Goal: Task Accomplishment & Management: Manage account settings

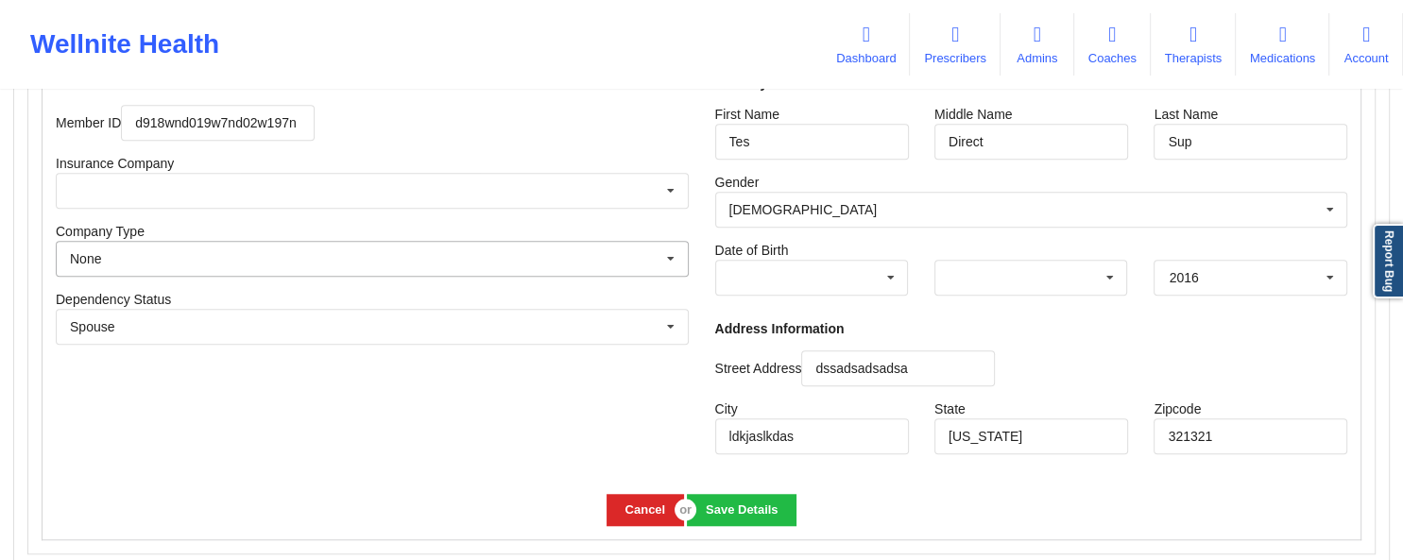
scroll to position [1553, 0]
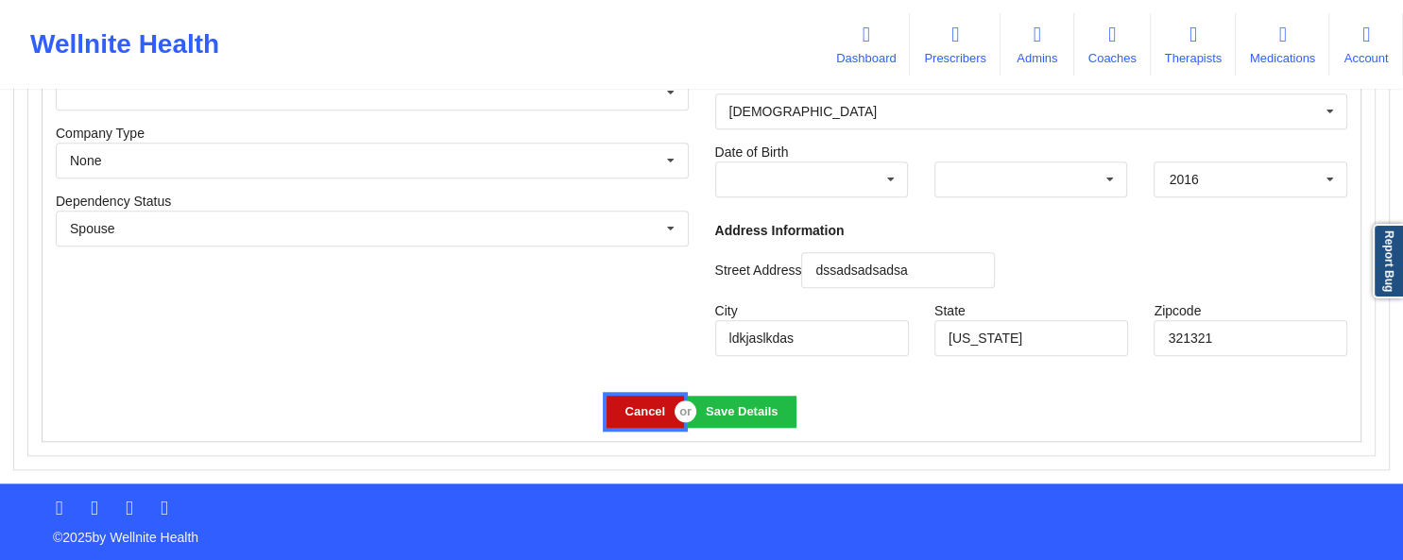
click at [630, 414] on button "Cancel" at bounding box center [645, 411] width 77 height 31
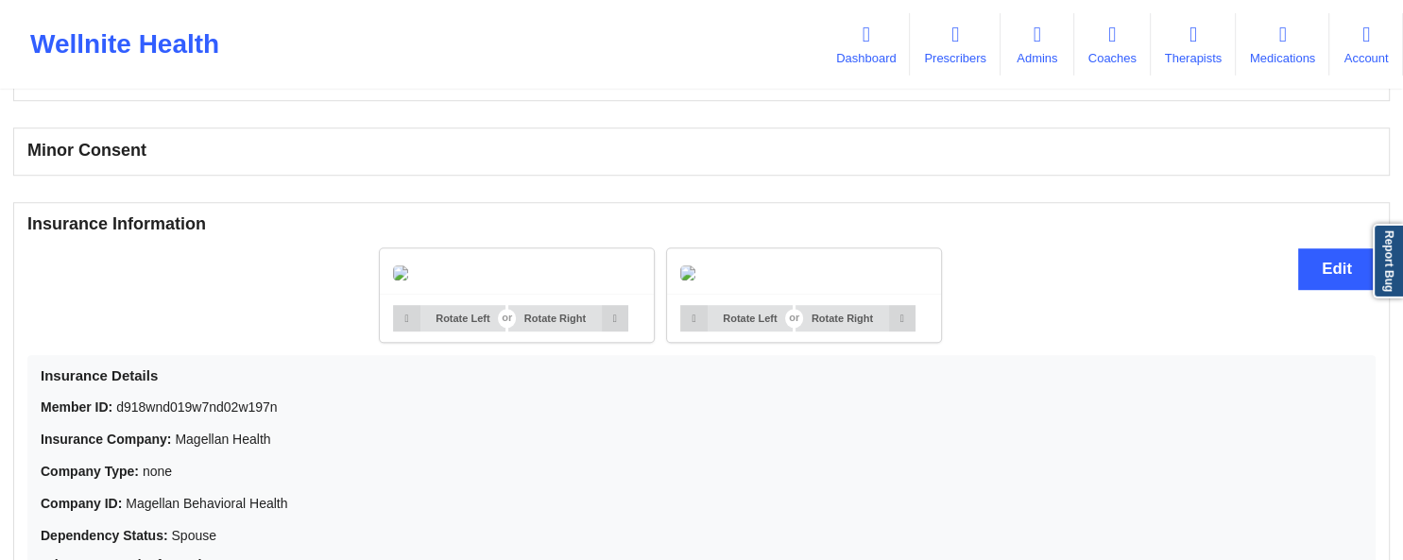
scroll to position [1171, 0]
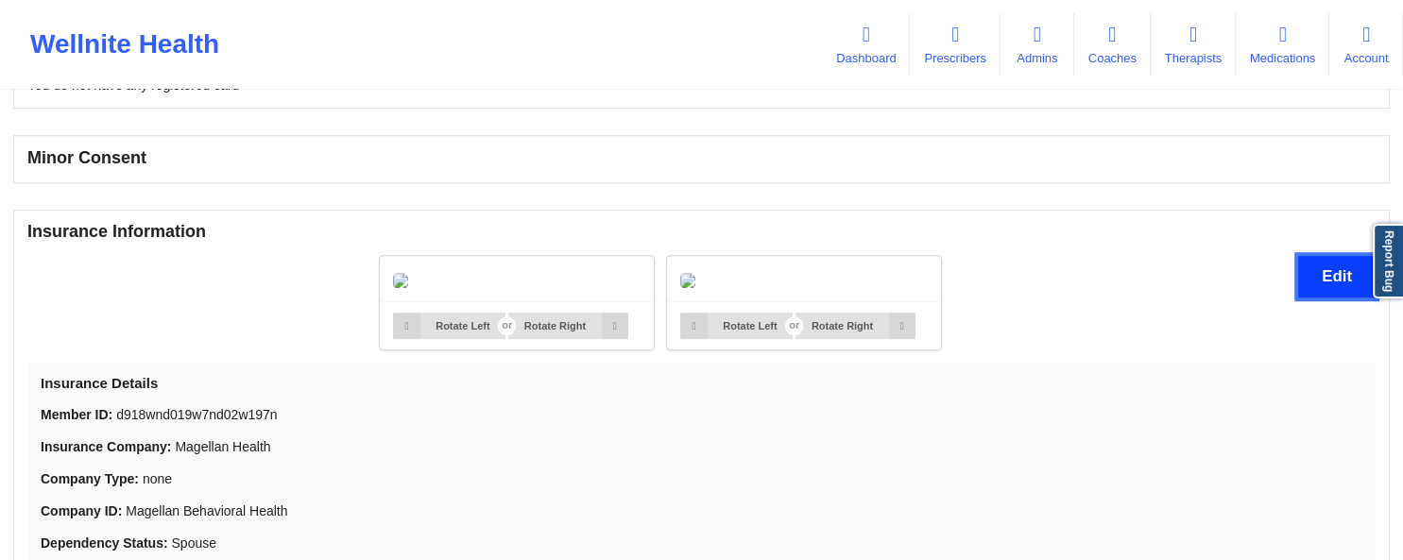
click at [1312, 279] on button "Edit" at bounding box center [1337, 276] width 77 height 41
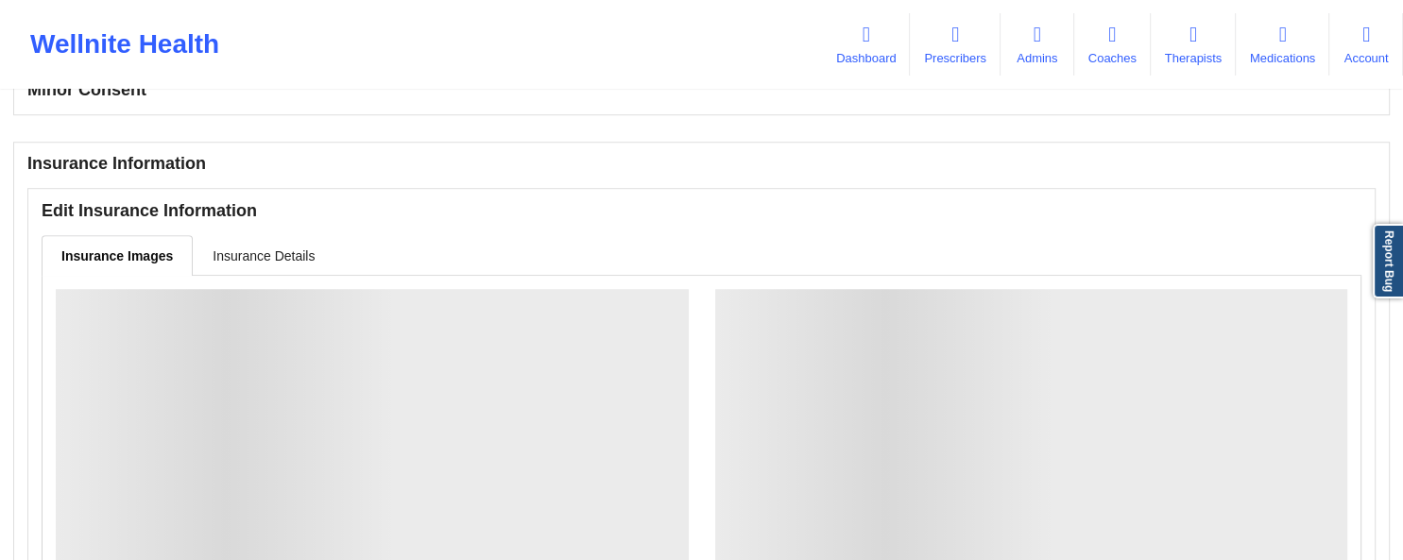
scroll to position [1270, 0]
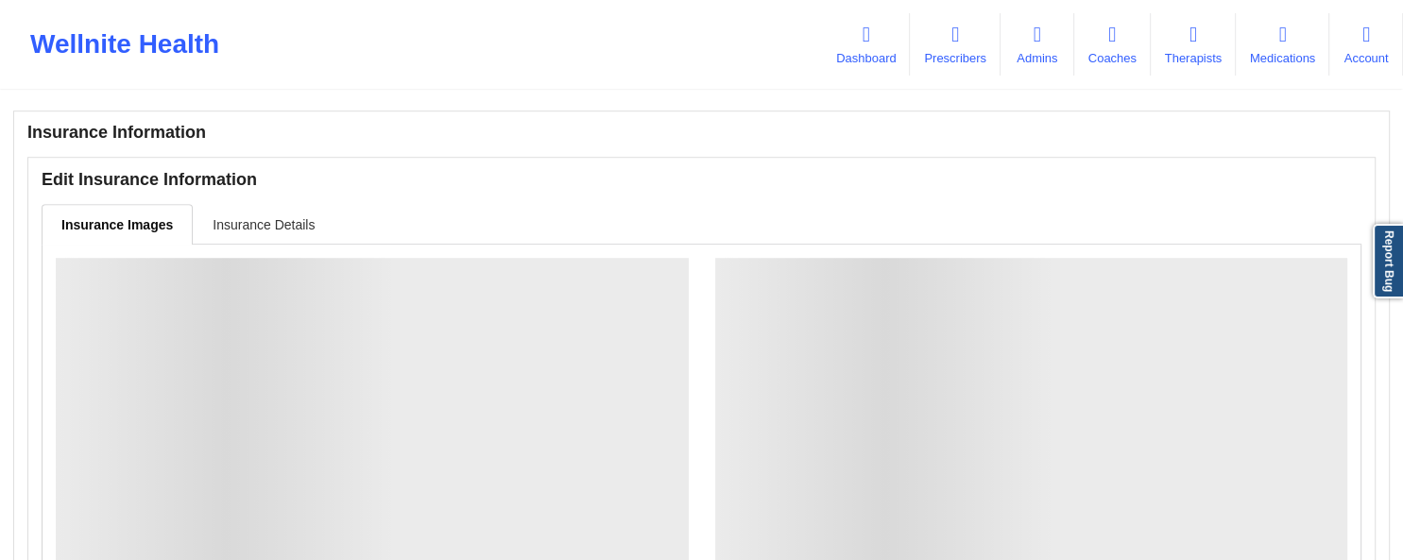
click at [244, 221] on link "Insurance Details" at bounding box center [264, 224] width 142 height 40
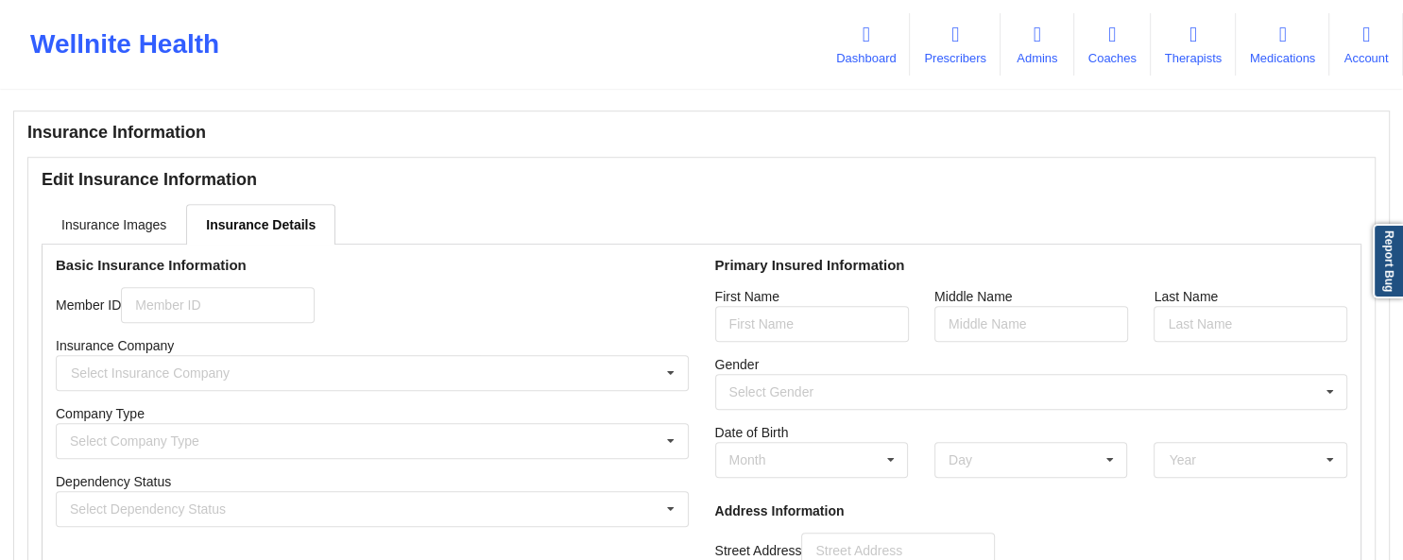
type input "d918wnd019w7nd02w197n"
type input "Tes"
type input "Direct"
type input "Sup"
type input "dssadsadsadsa"
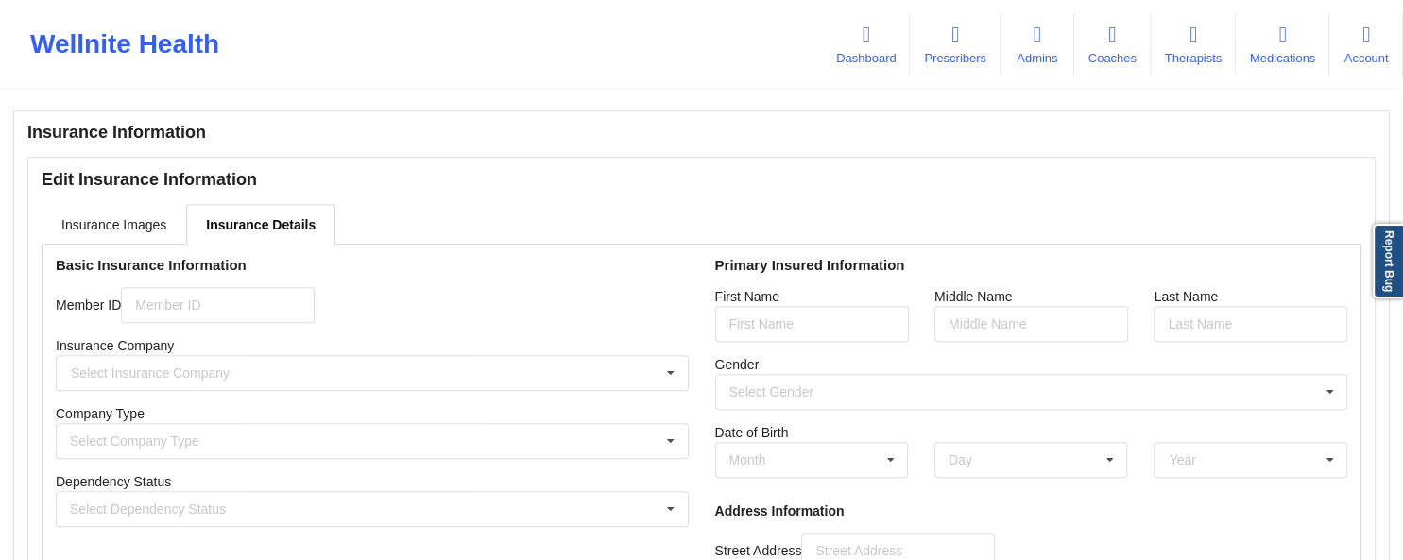
type input "ldkjaslkdas"
type input "[US_STATE]"
type input "321321"
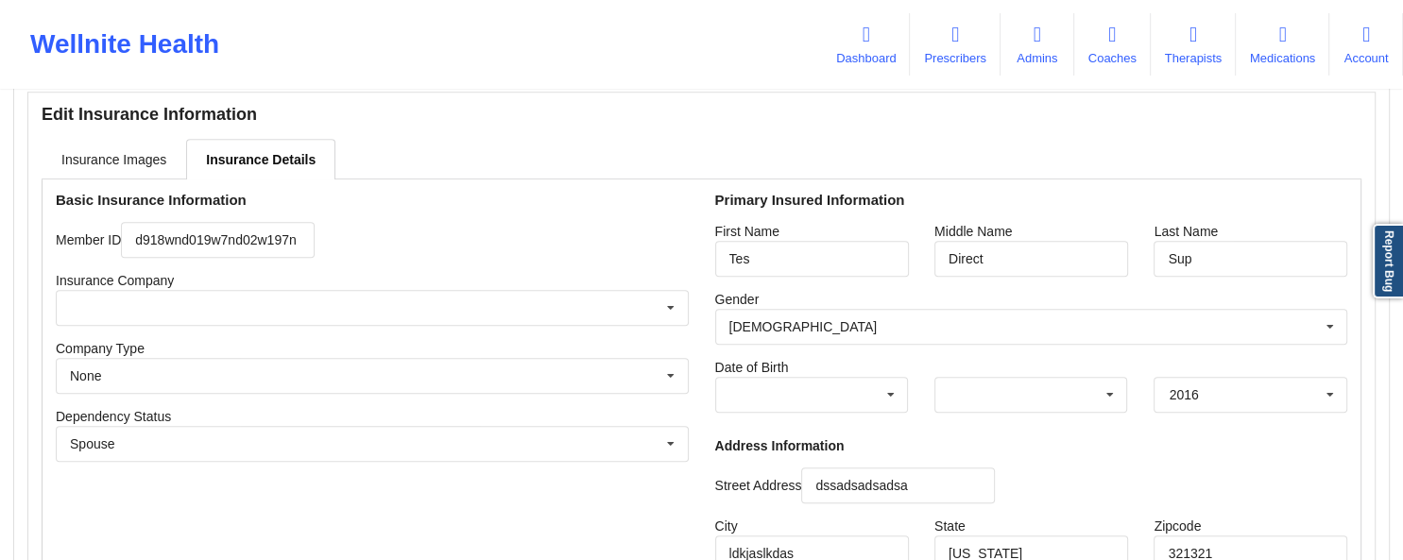
scroll to position [1370, 0]
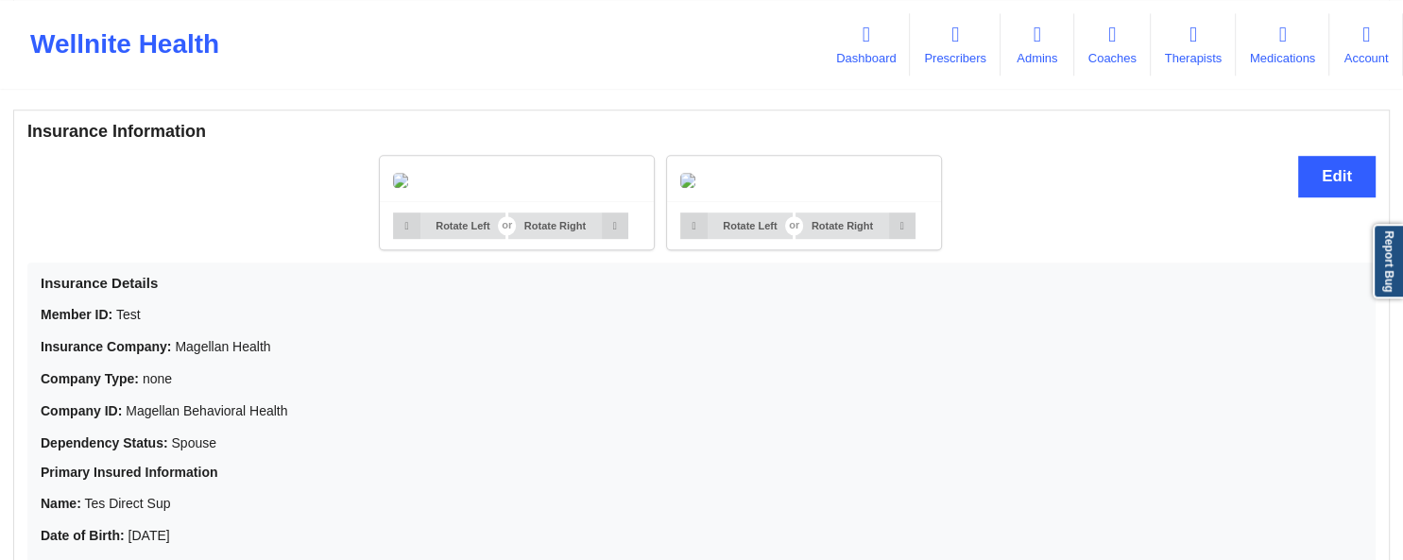
scroll to position [1270, 0]
click at [1322, 178] on button "Edit" at bounding box center [1337, 177] width 77 height 41
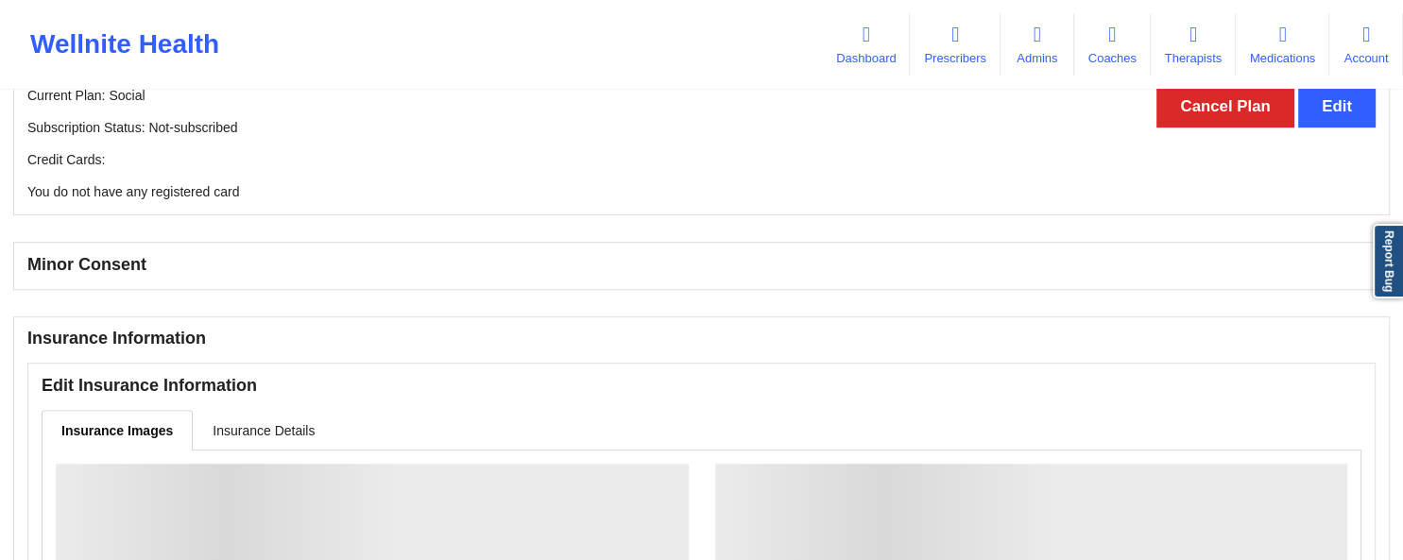
scroll to position [1374, 0]
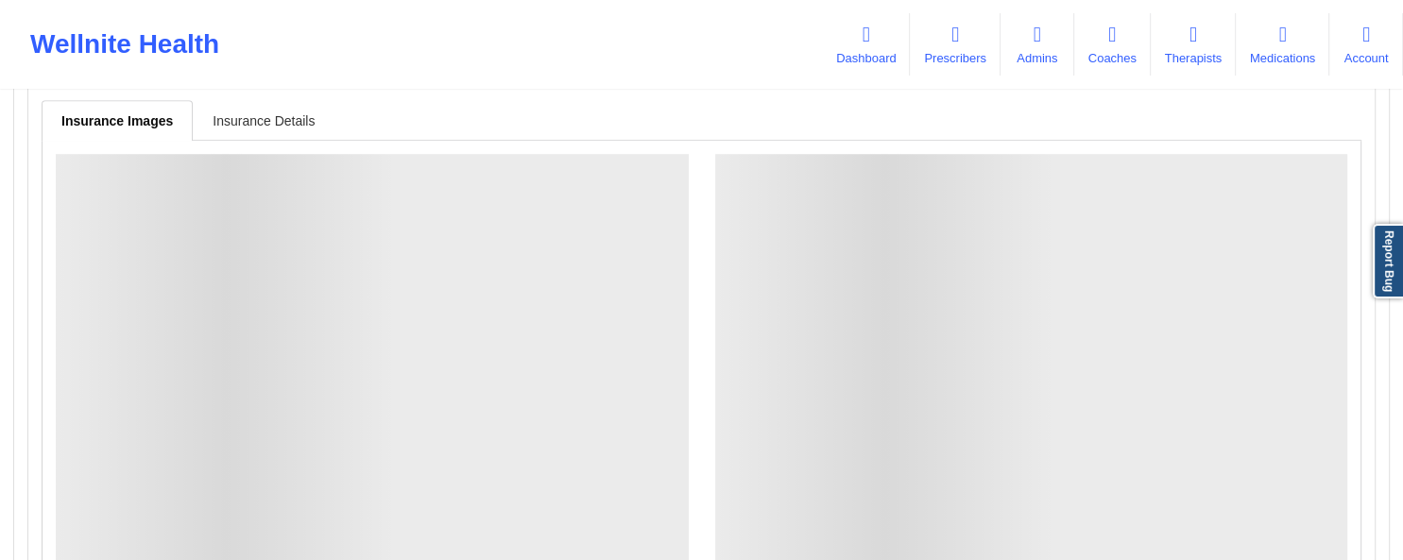
click at [283, 121] on link "Insurance Details" at bounding box center [264, 120] width 142 height 40
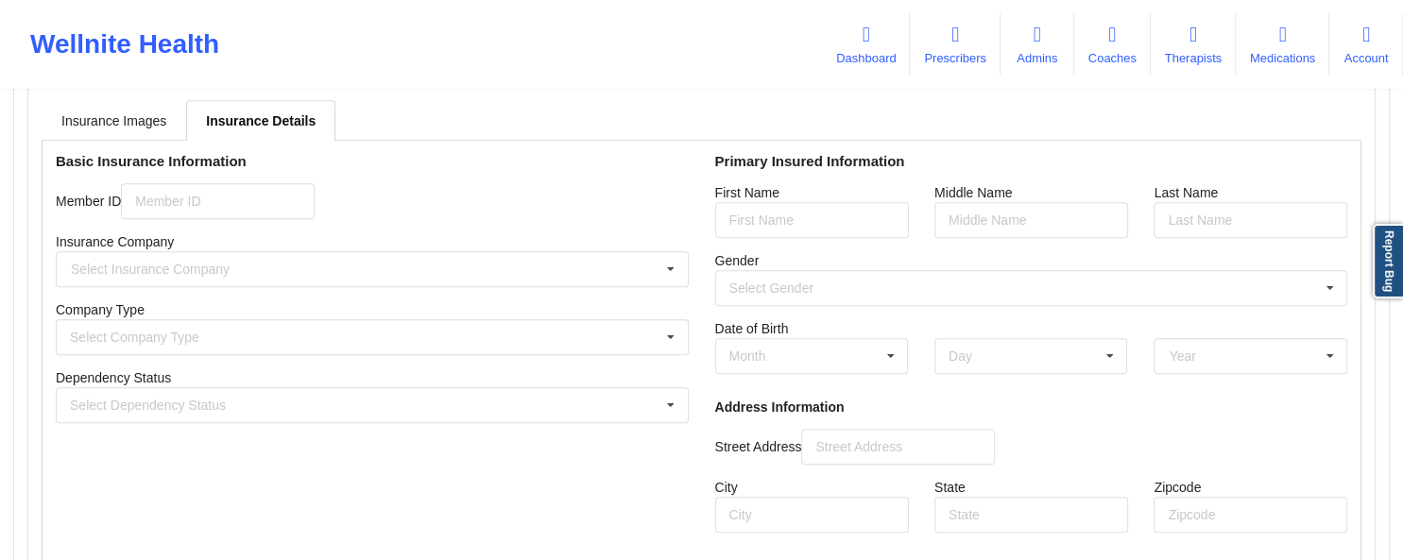
type input "Test"
type input "Tes"
type input "Direct"
type input "Sup"
type input "dssadsadsadsa"
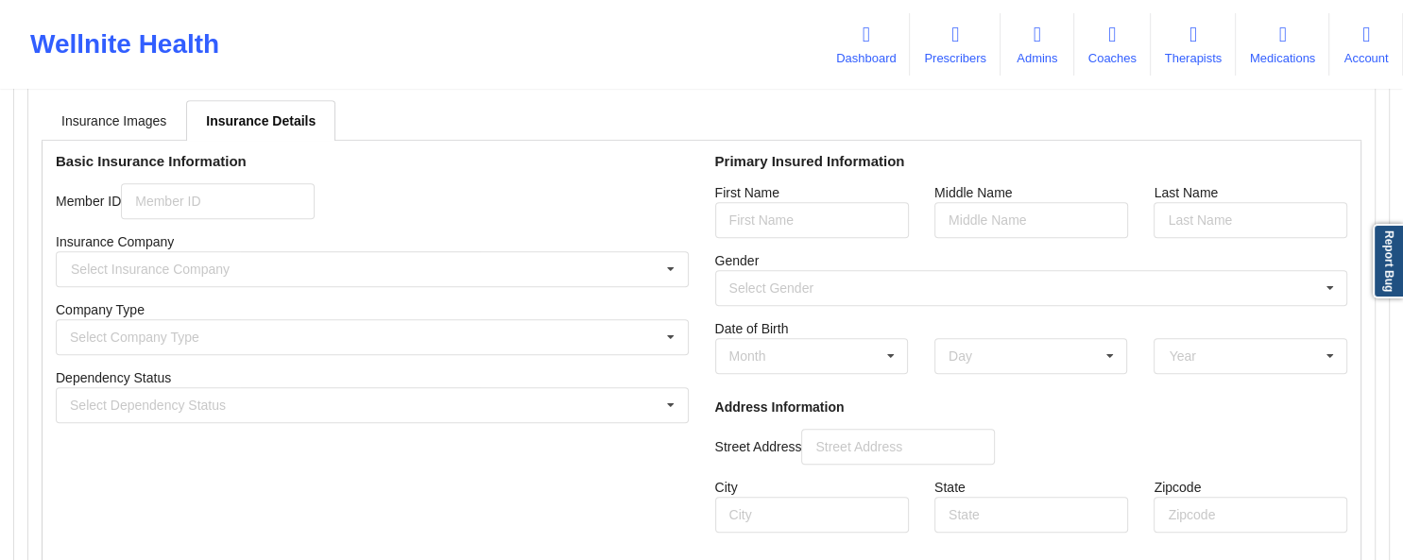
type input "ldkjaslkdas"
type input "[US_STATE]"
type input "321321"
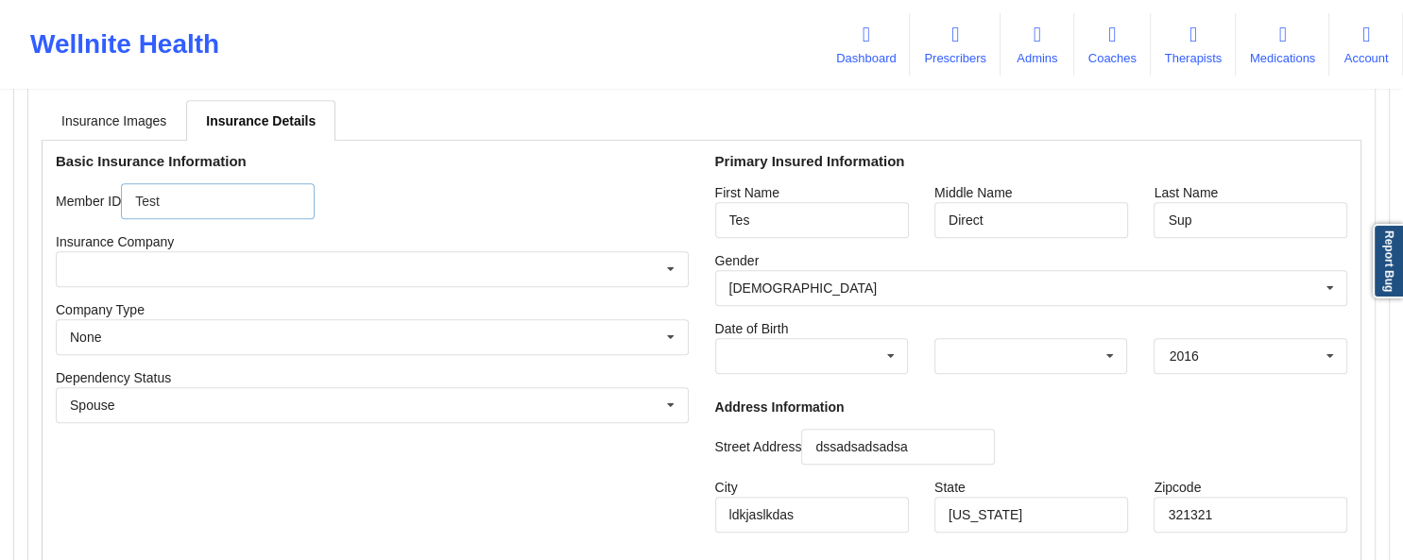
click at [257, 214] on input "Test" at bounding box center [218, 201] width 194 height 36
type input "T"
type input "HR346G6NJ"
click at [580, 411] on div "Spouse Own coverage Spouse Children" at bounding box center [372, 405] width 633 height 36
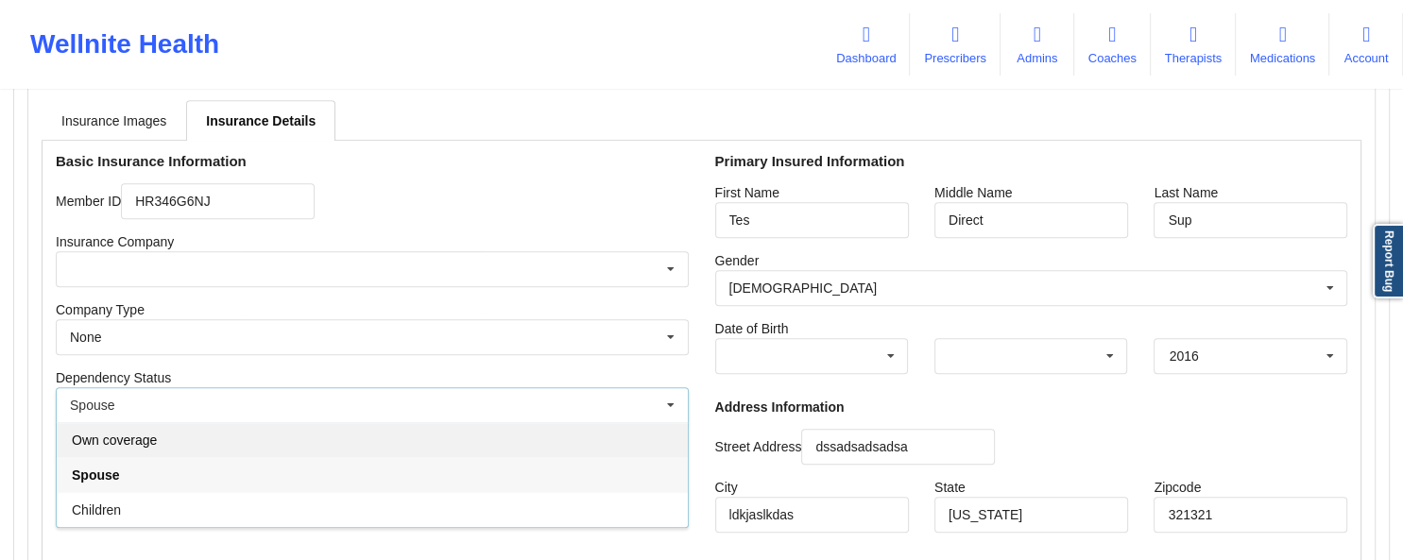
click at [255, 447] on div "Own coverage" at bounding box center [372, 439] width 631 height 35
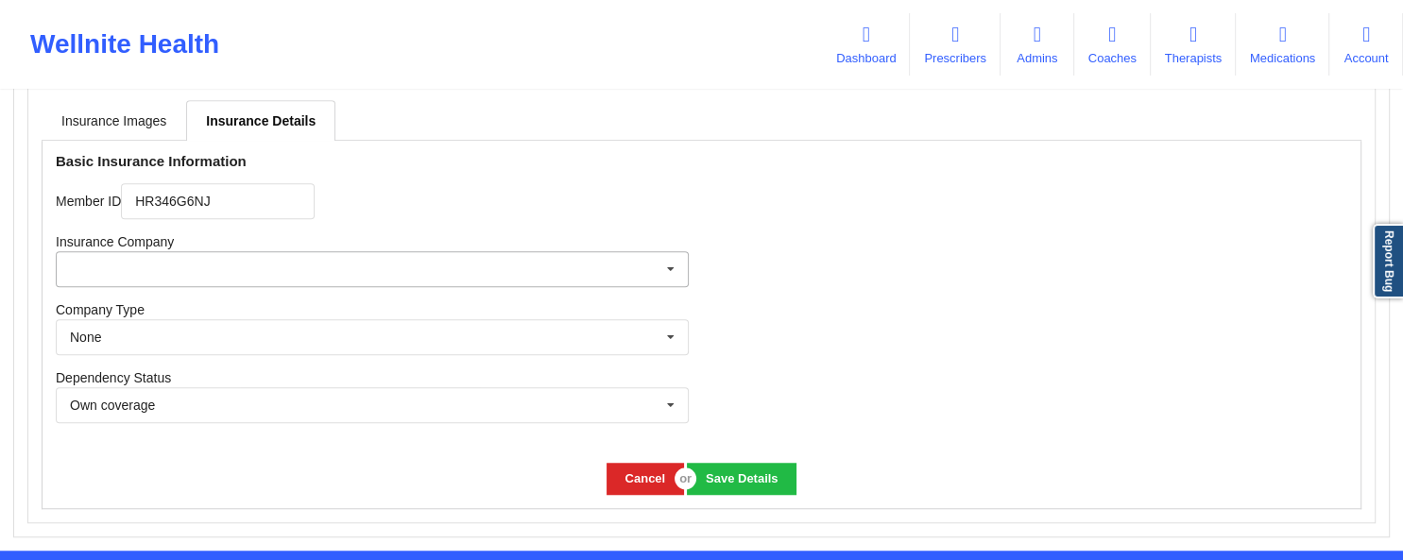
click at [667, 272] on icon at bounding box center [671, 269] width 28 height 35
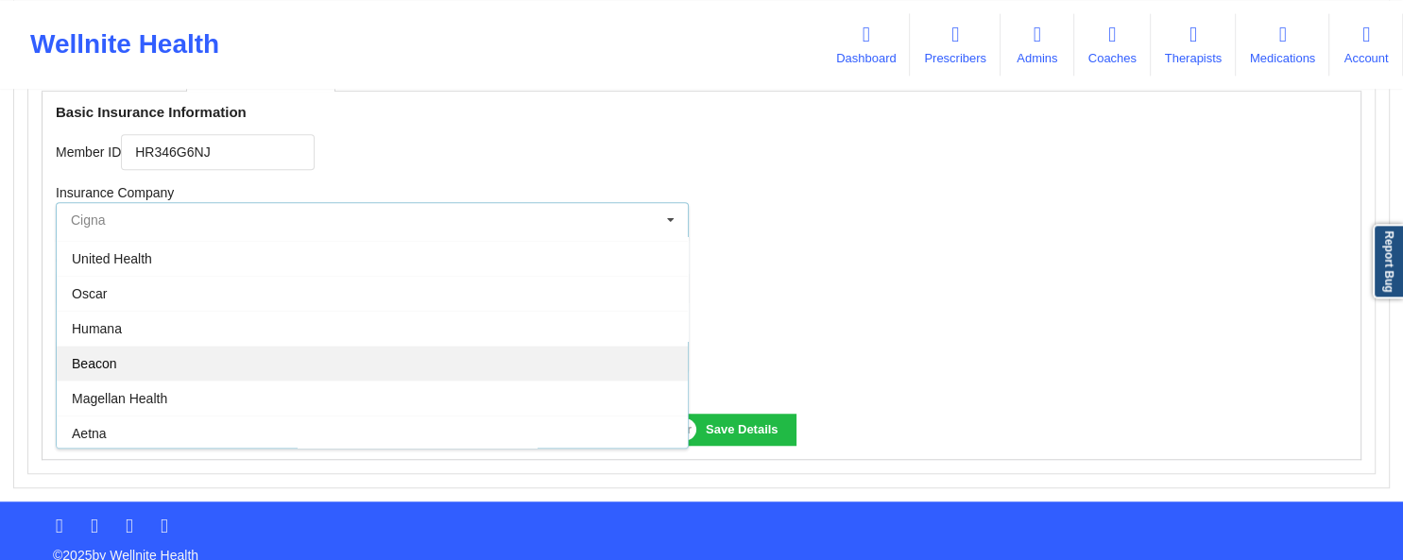
scroll to position [1444, 0]
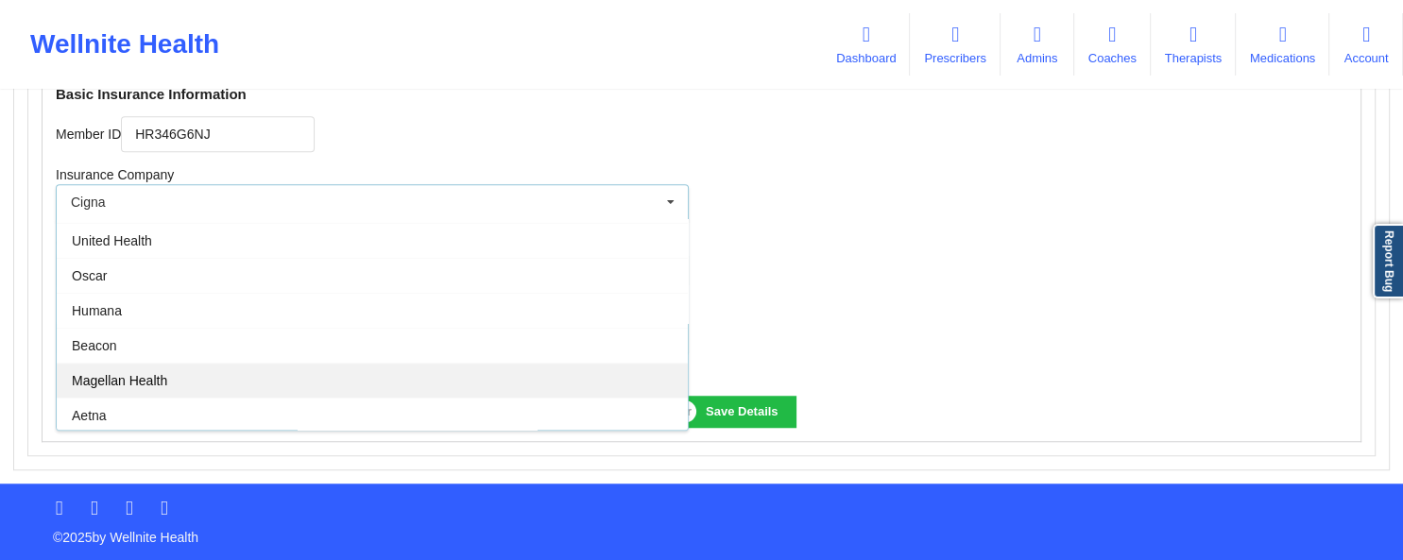
click at [161, 379] on span "Magellan Health" at bounding box center [119, 380] width 95 height 15
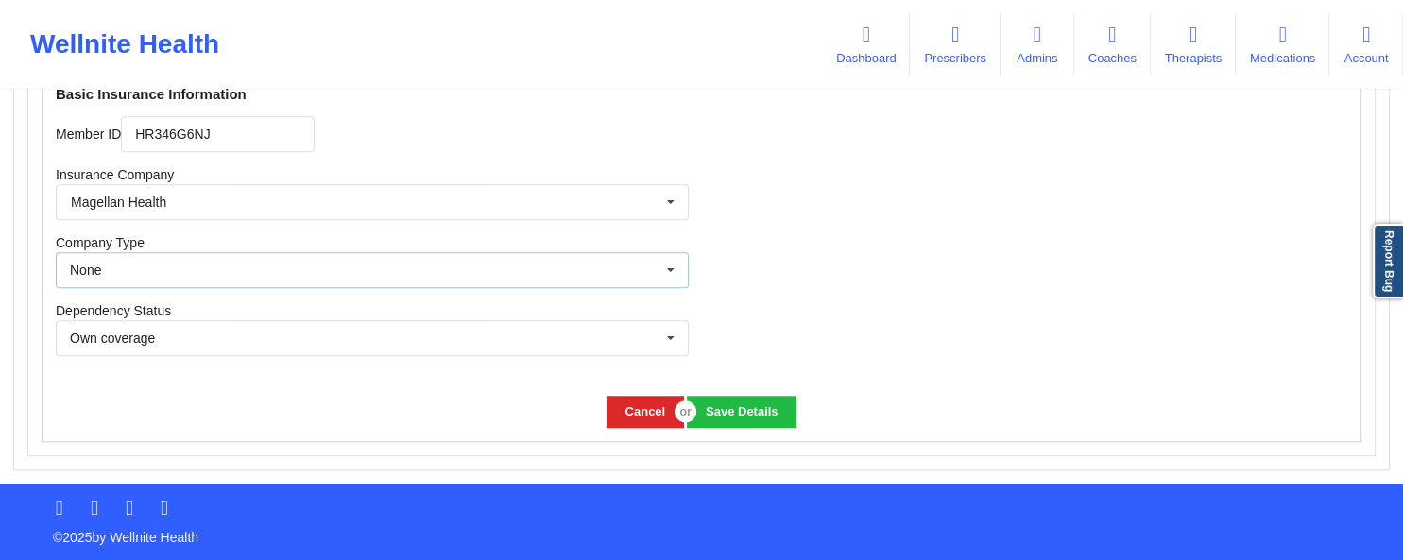
click at [613, 271] on div "None None Public Commercial" at bounding box center [372, 270] width 633 height 36
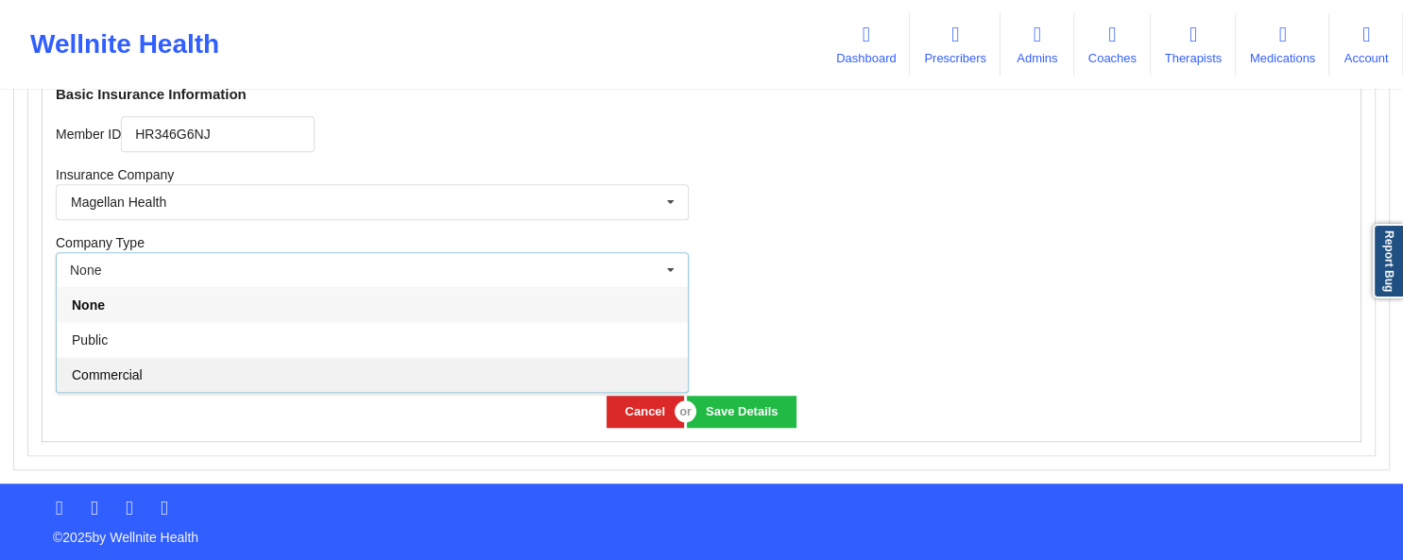
click at [292, 374] on div "Commercial" at bounding box center [372, 374] width 631 height 35
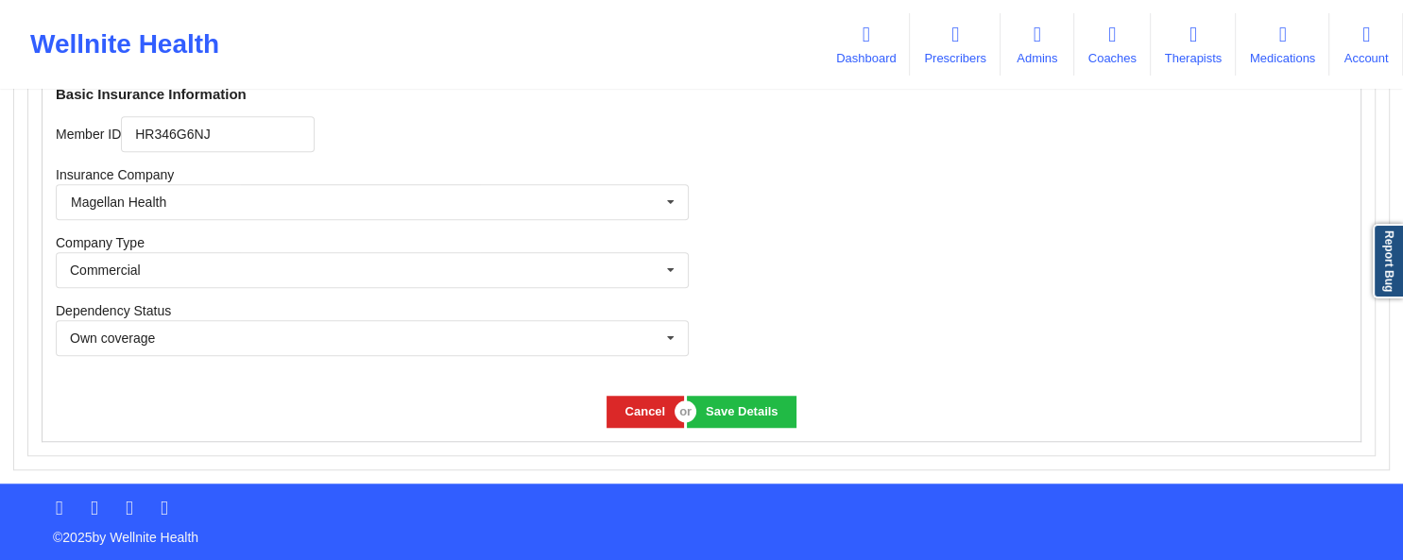
click at [307, 387] on div "Cancel Save Details" at bounding box center [702, 412] width 1318 height 58
click at [741, 409] on button "Save Details" at bounding box center [741, 411] width 109 height 31
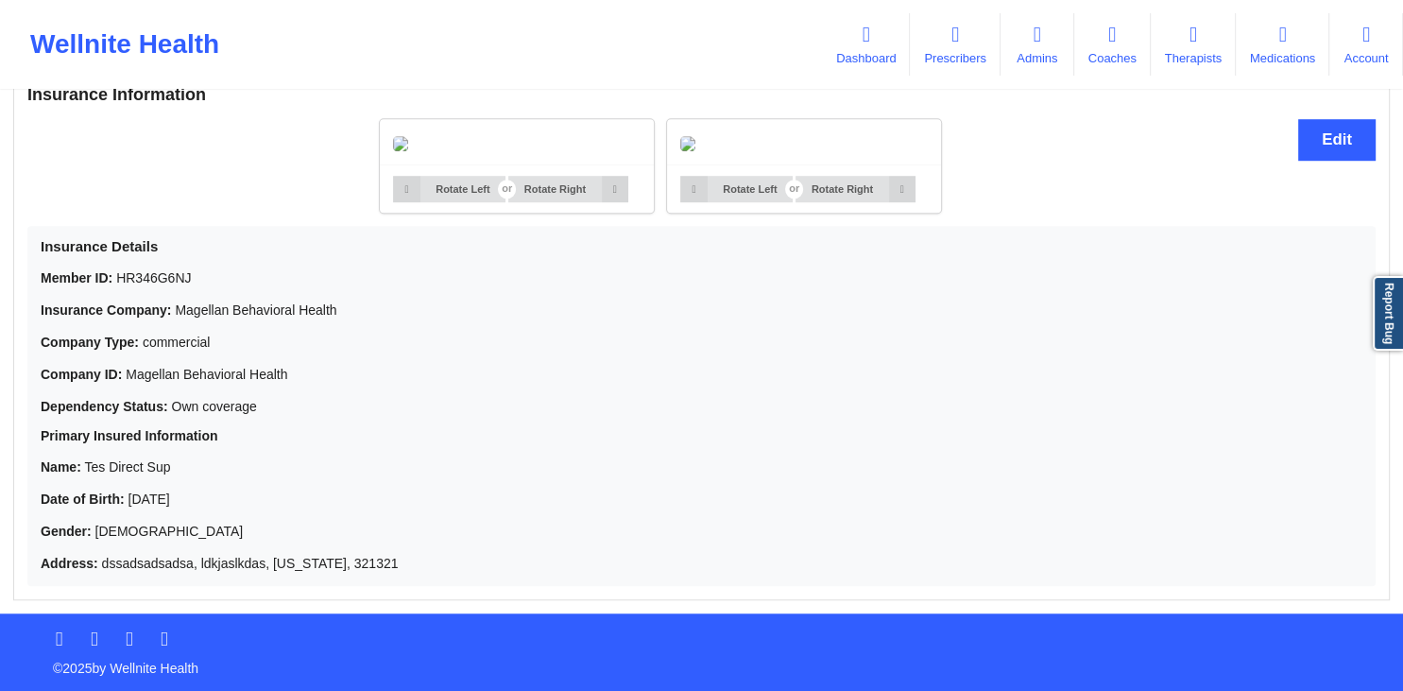
scroll to position [1539, 0]
click at [764, 418] on div "Member ID: HR346G6NJ Insurance Company: Magellan Behavioral Health Company Type…" at bounding box center [702, 420] width 1322 height 304
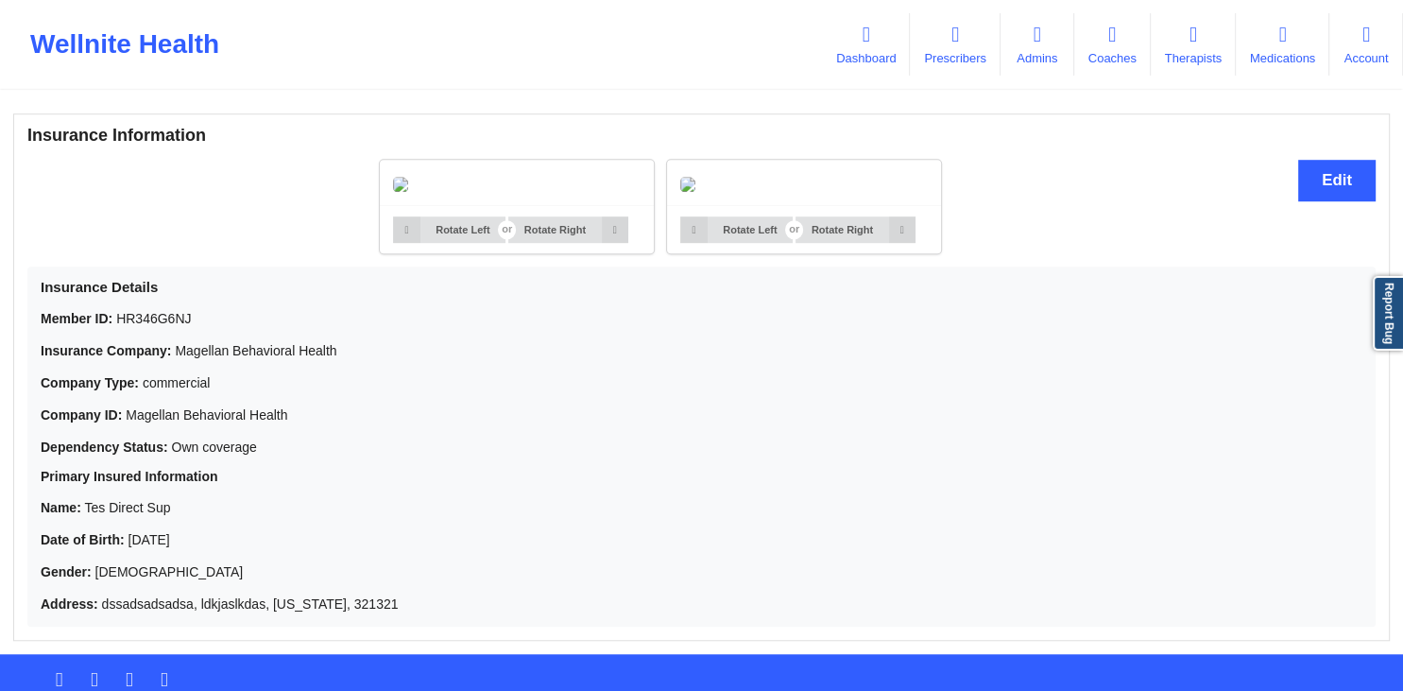
scroll to position [1240, 0]
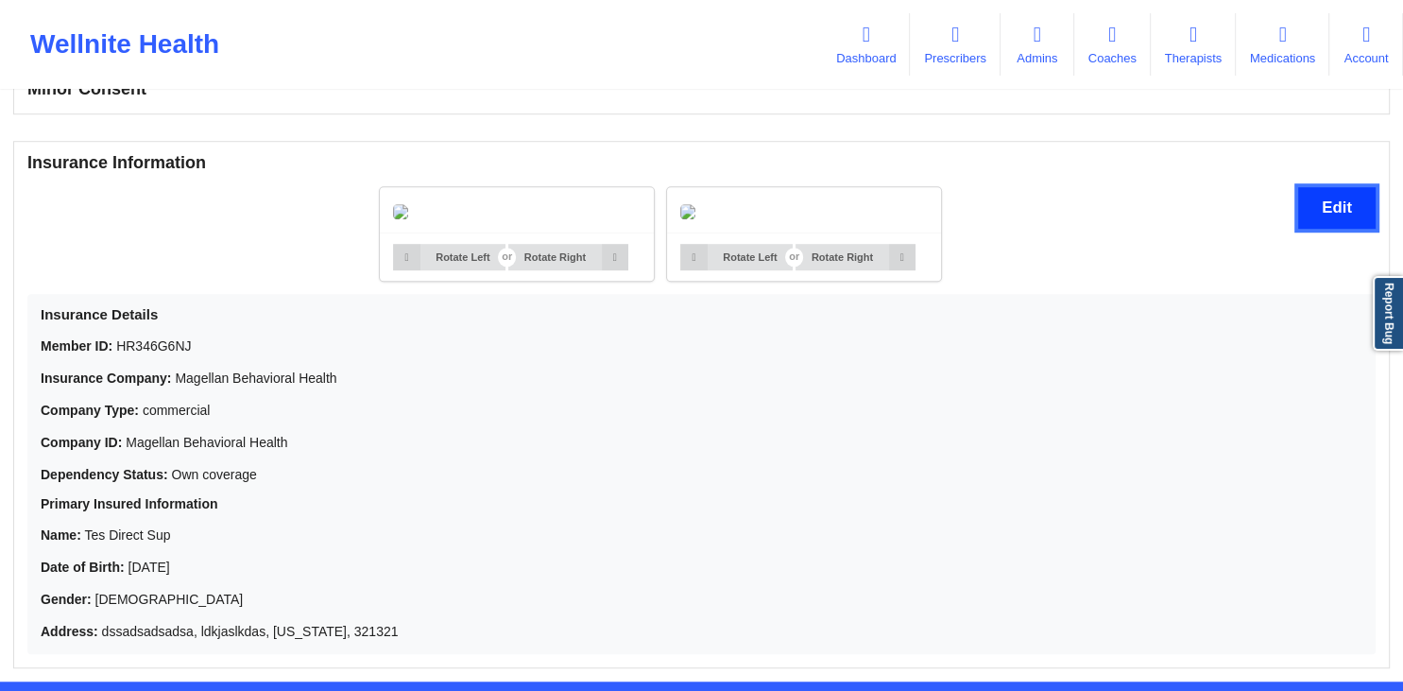
click at [1307, 208] on button "Edit" at bounding box center [1337, 207] width 77 height 41
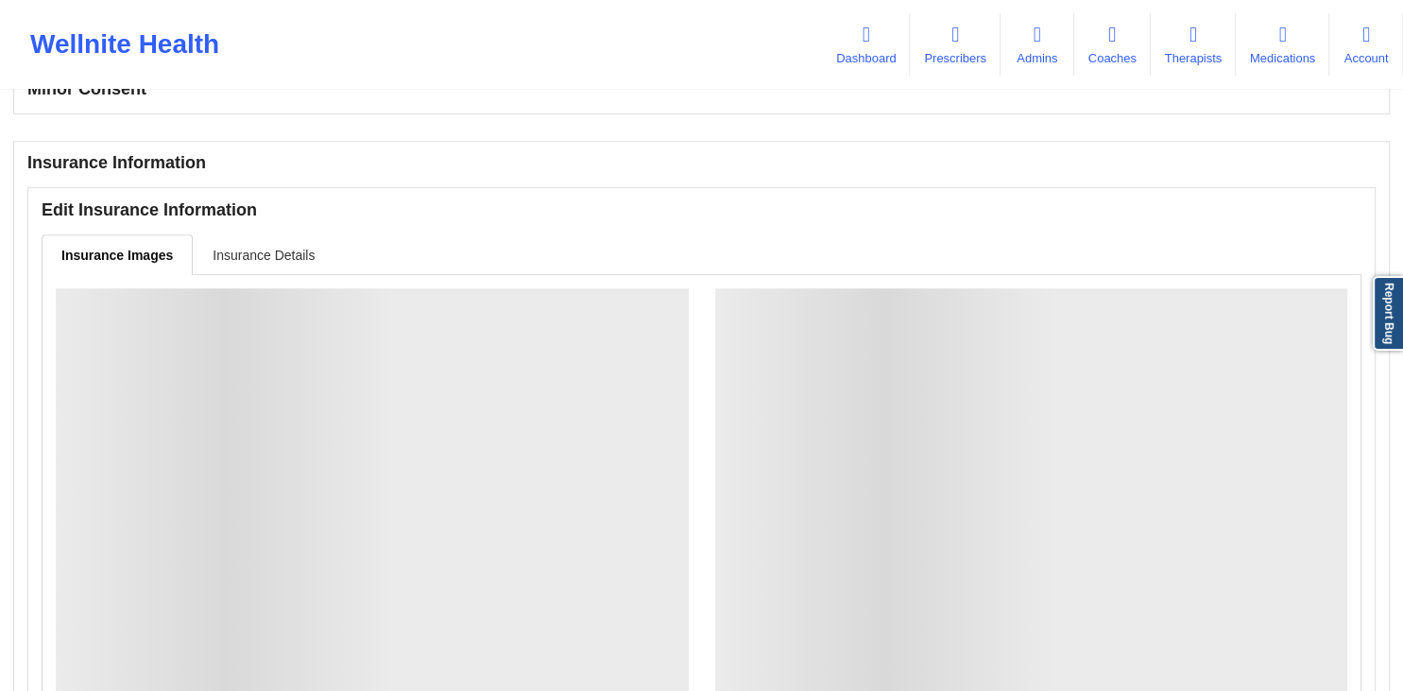
click at [261, 250] on link "Insurance Details" at bounding box center [264, 254] width 142 height 40
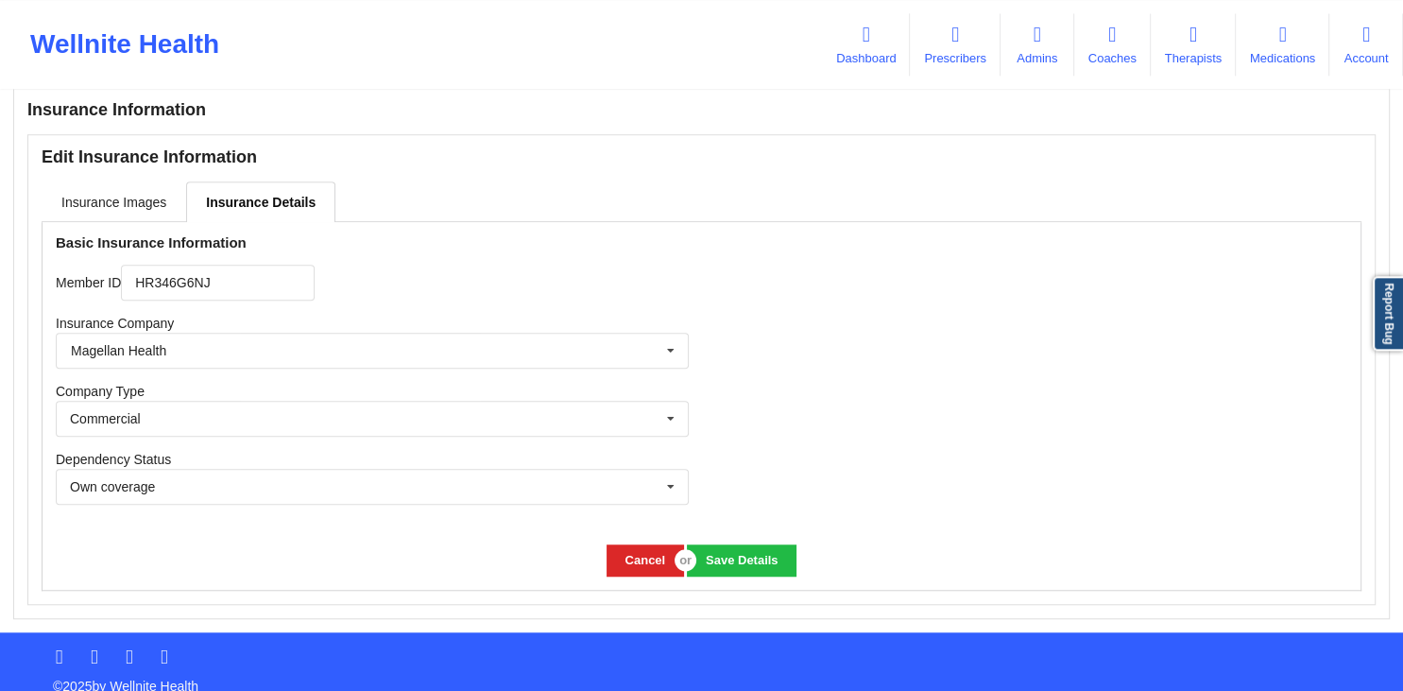
scroll to position [1313, 0]
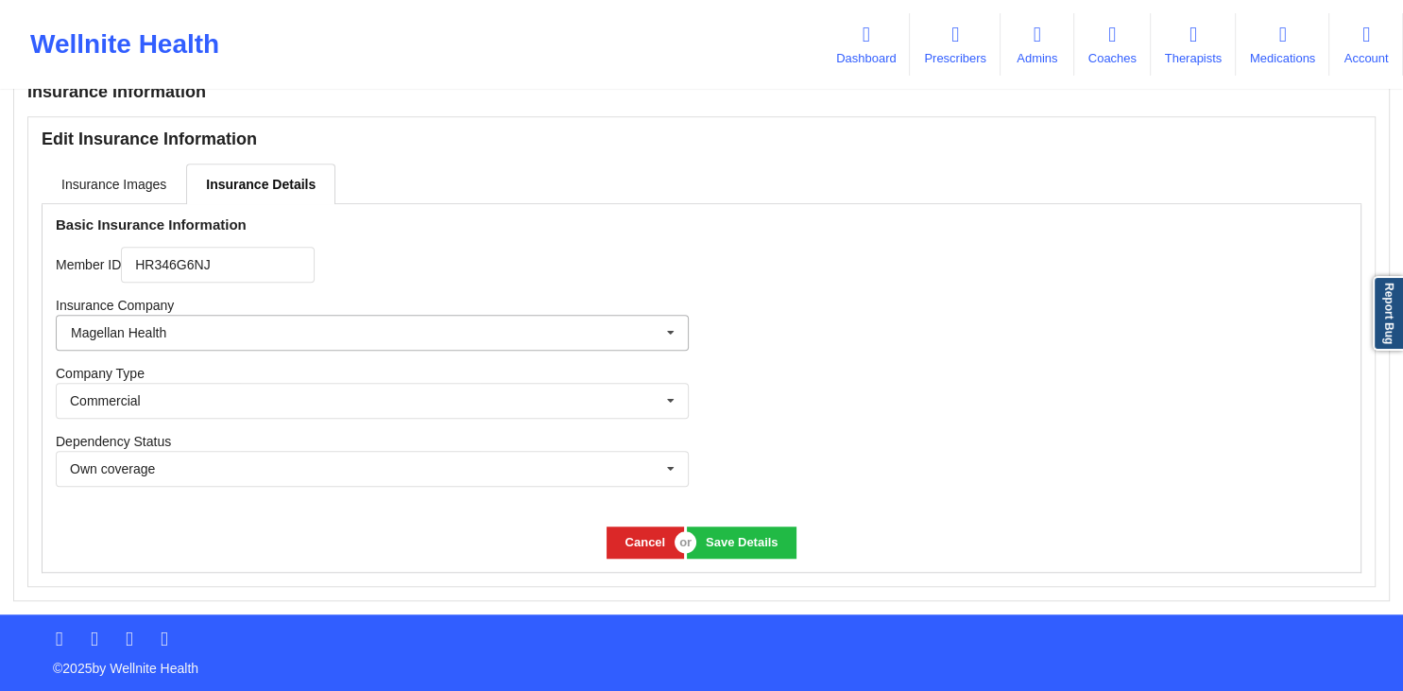
click at [370, 323] on input "text" at bounding box center [373, 333] width 631 height 34
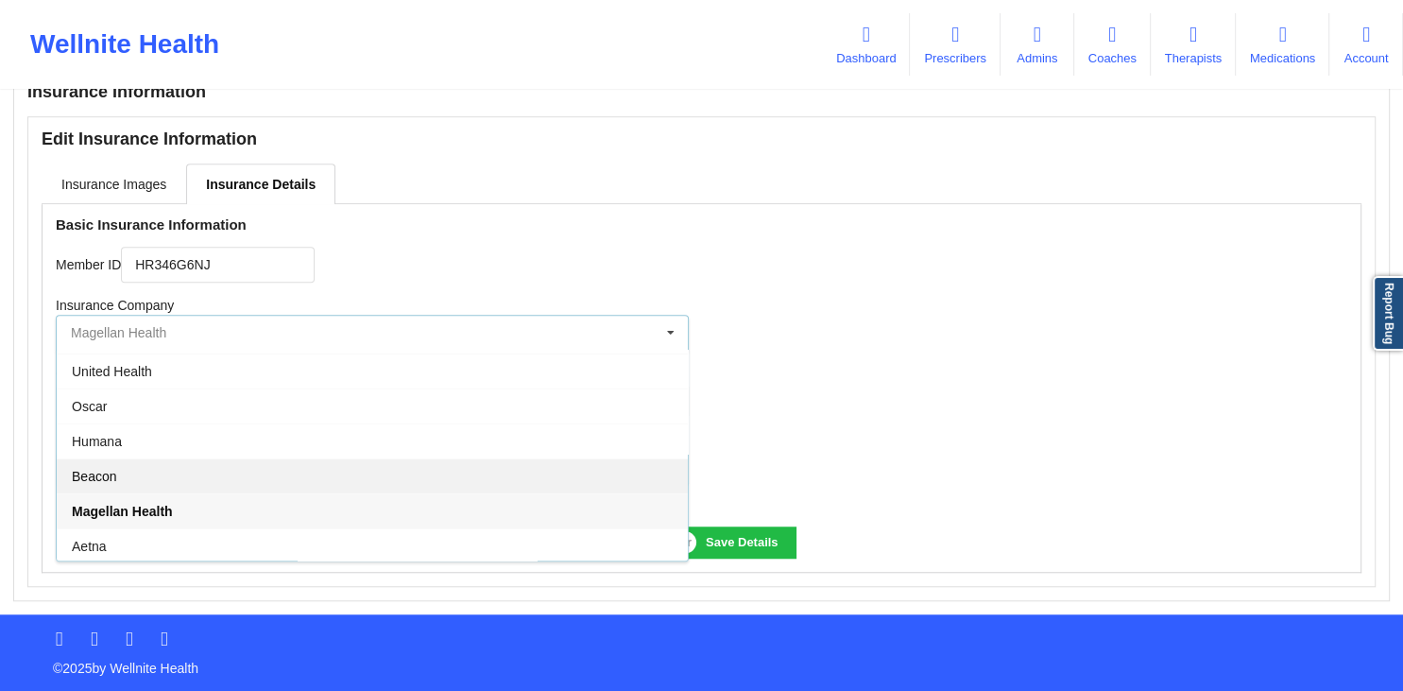
scroll to position [0, 0]
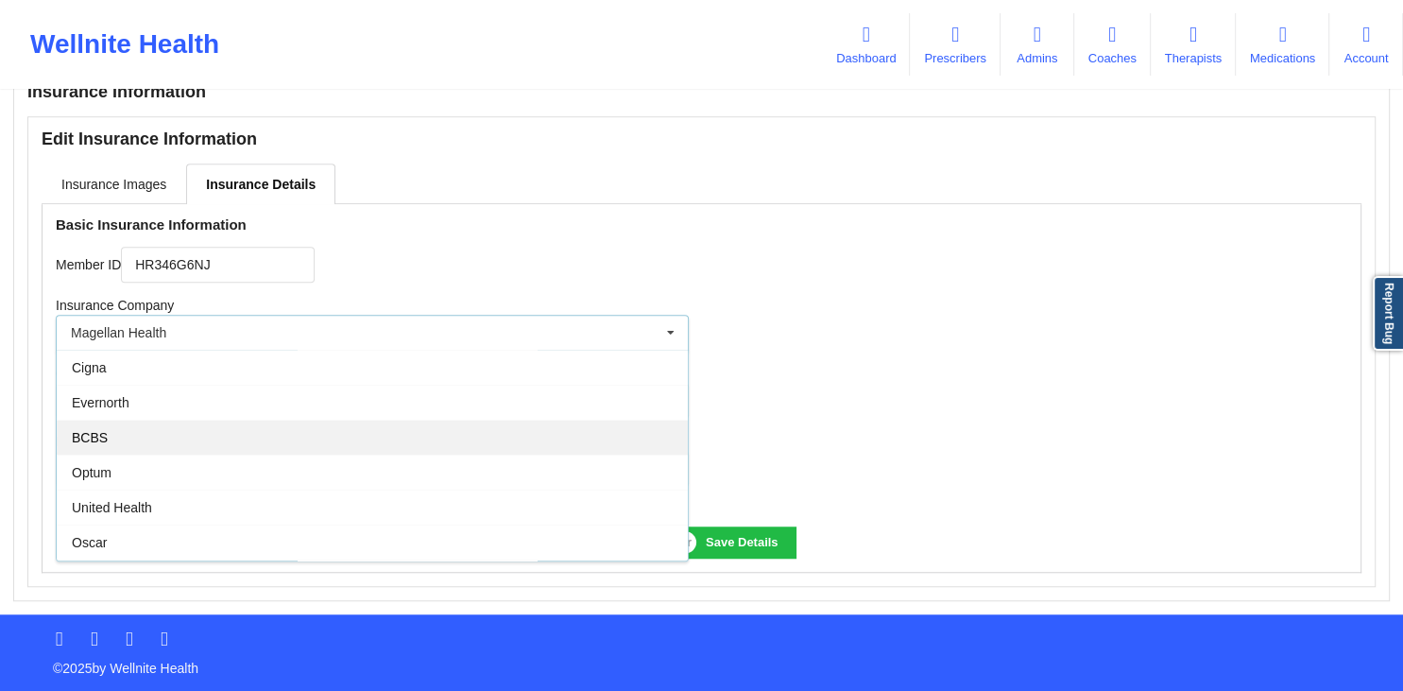
click at [112, 437] on div "BCBS" at bounding box center [372, 437] width 631 height 35
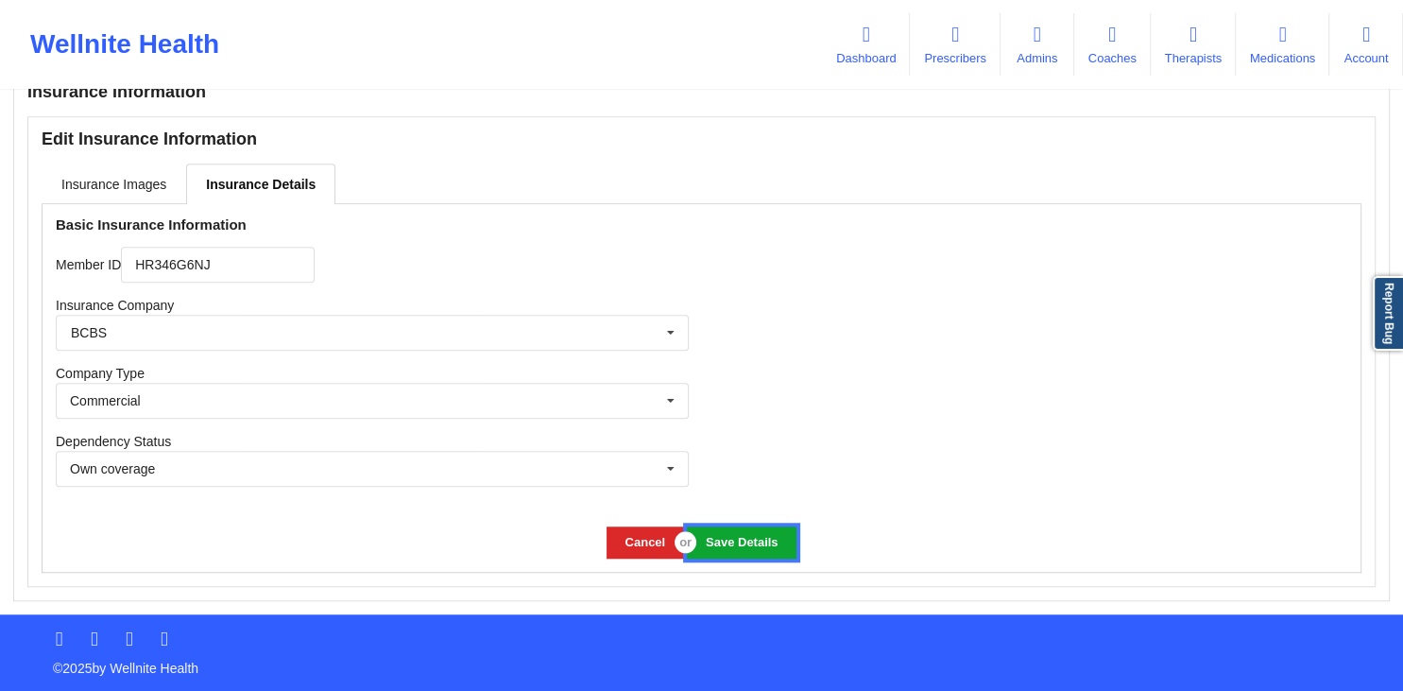
click at [752, 539] on button "Save Details" at bounding box center [741, 541] width 109 height 31
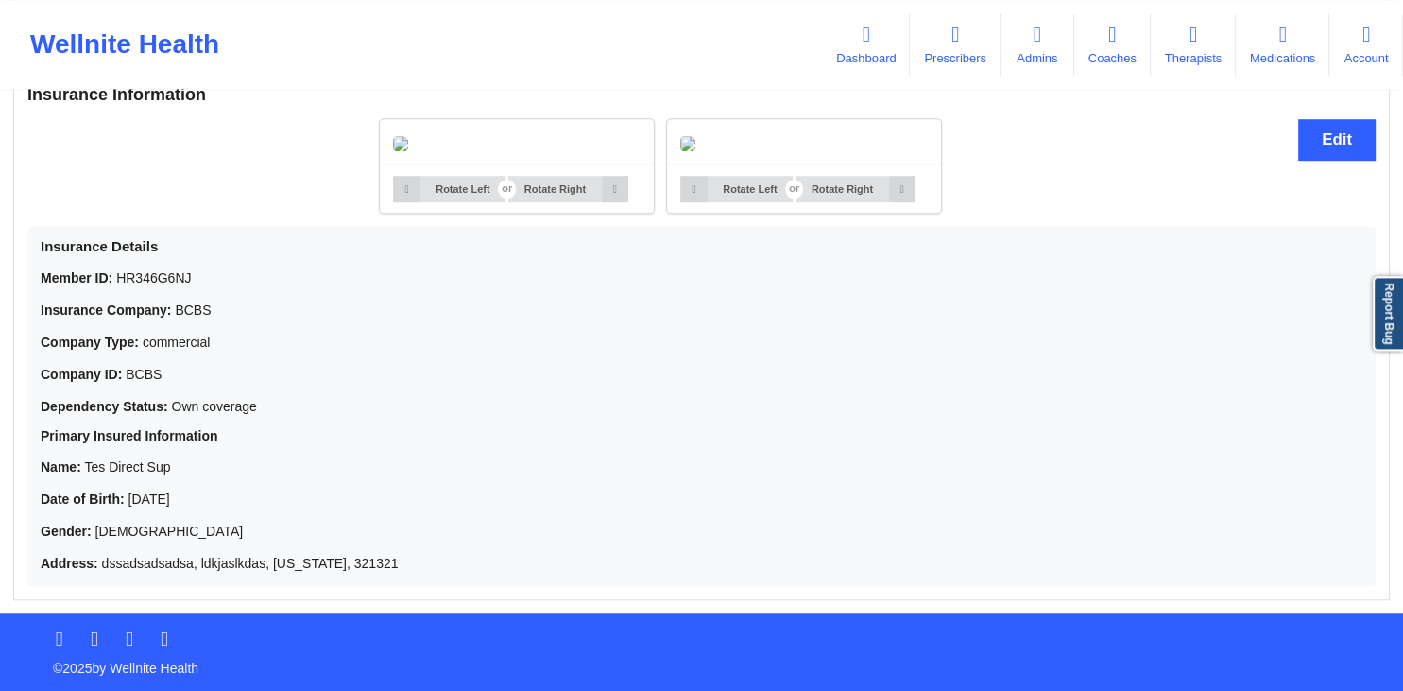
scroll to position [1539, 0]
click at [250, 189] on div "Rotate Left Rotate Right Rotate Left Rotate Right" at bounding box center [660, 166] width 1267 height 116
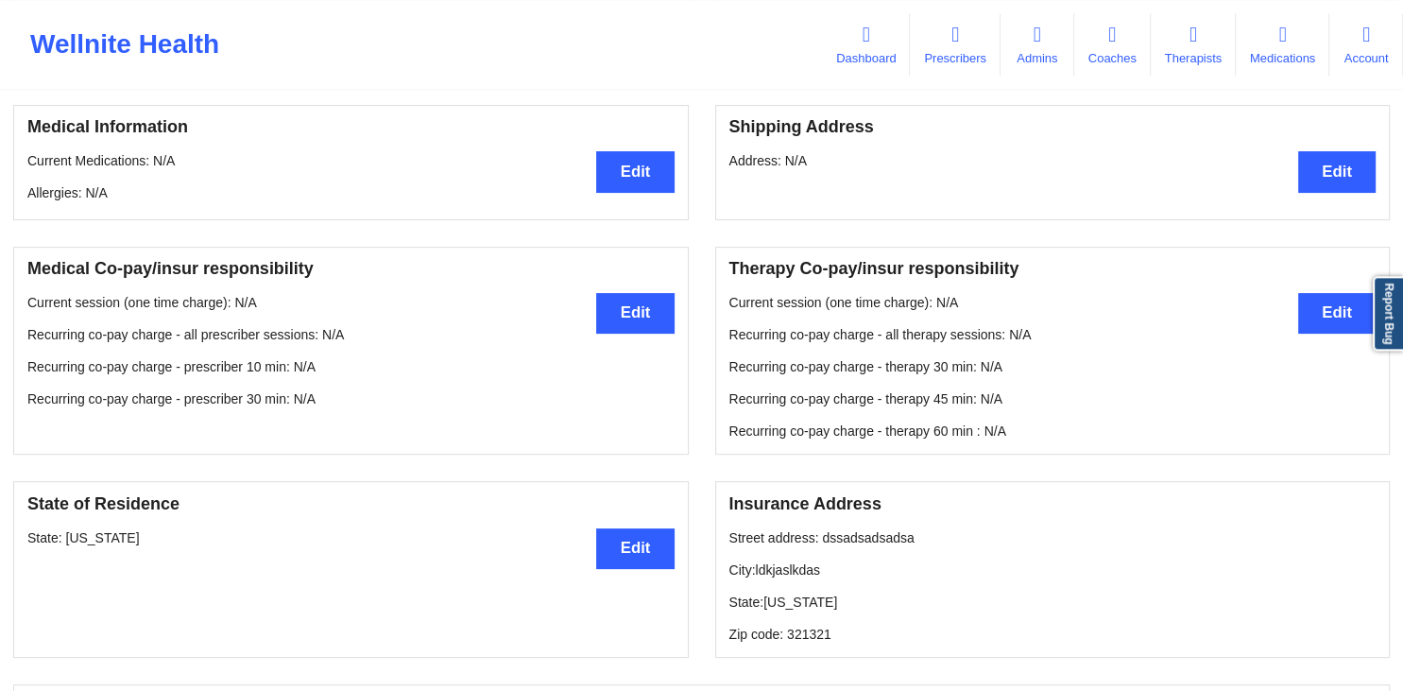
scroll to position [0, 0]
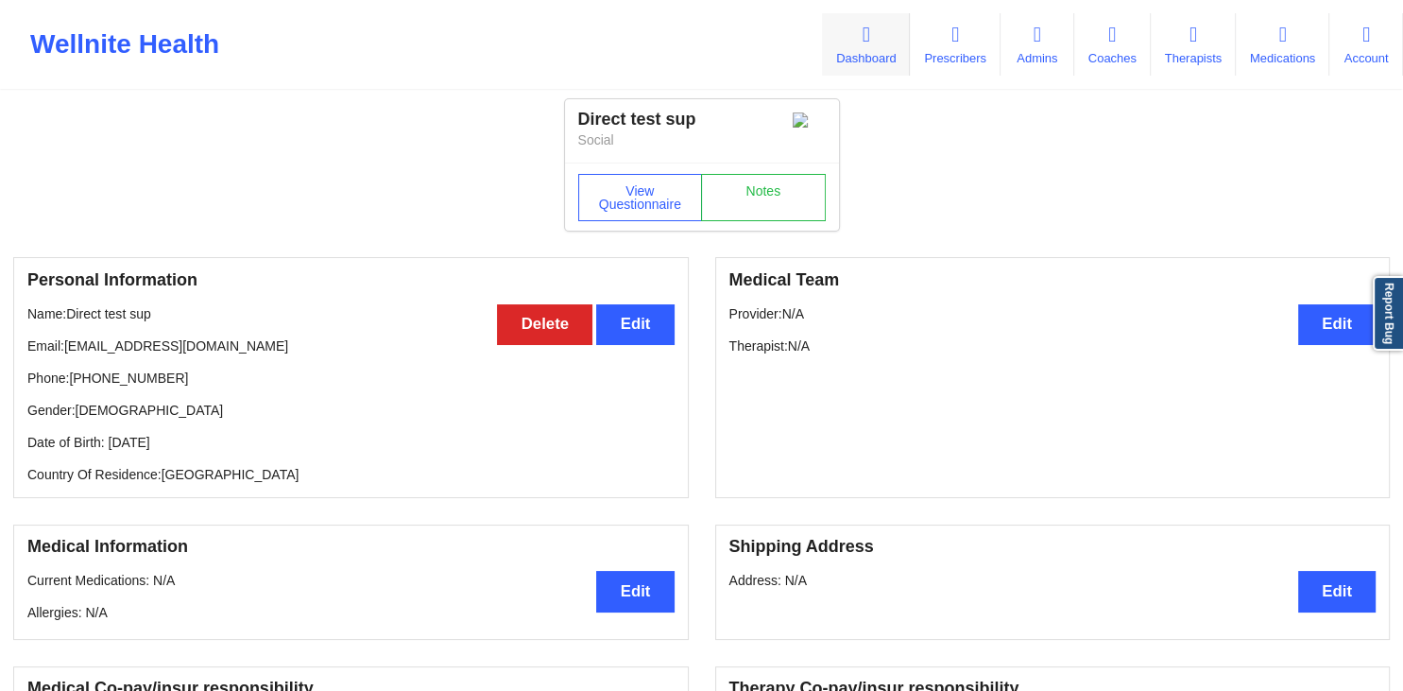
click at [834, 62] on link "Dashboard" at bounding box center [866, 44] width 88 height 62
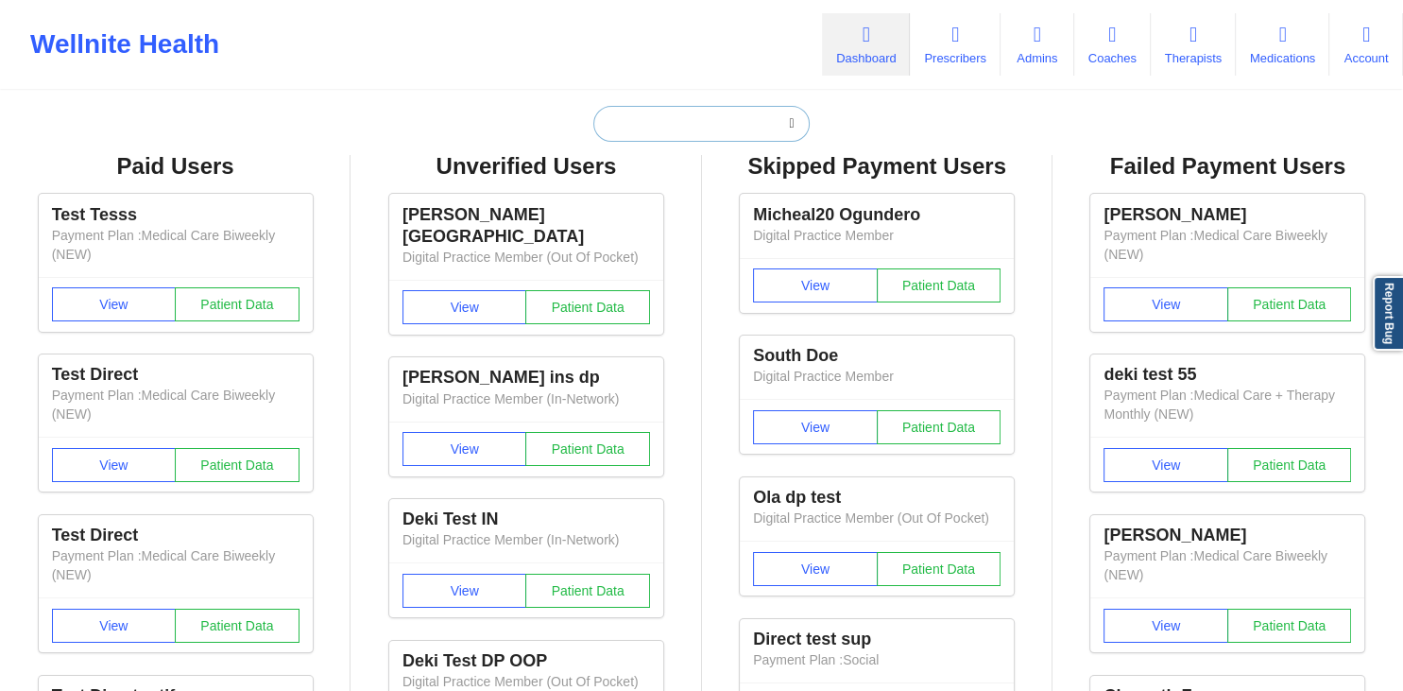
click at [753, 129] on input "text" at bounding box center [701, 124] width 215 height 36
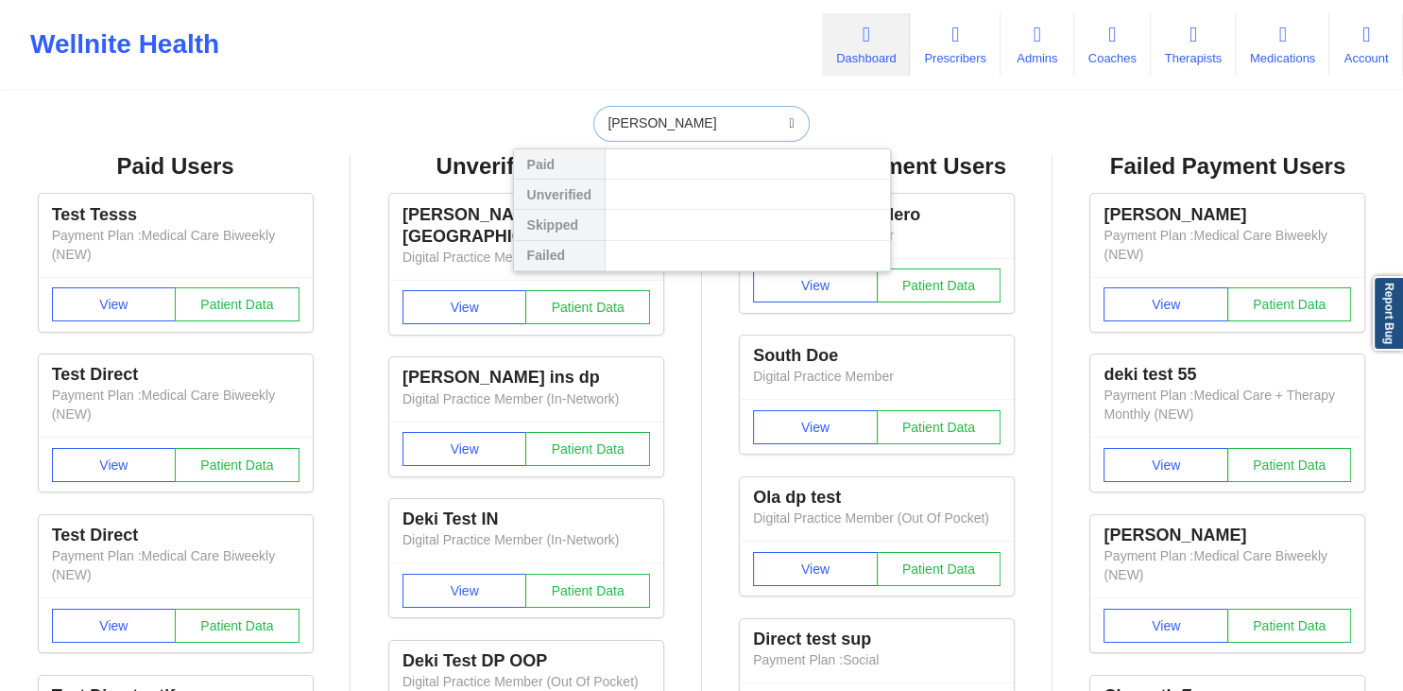
type input "ola insurance"
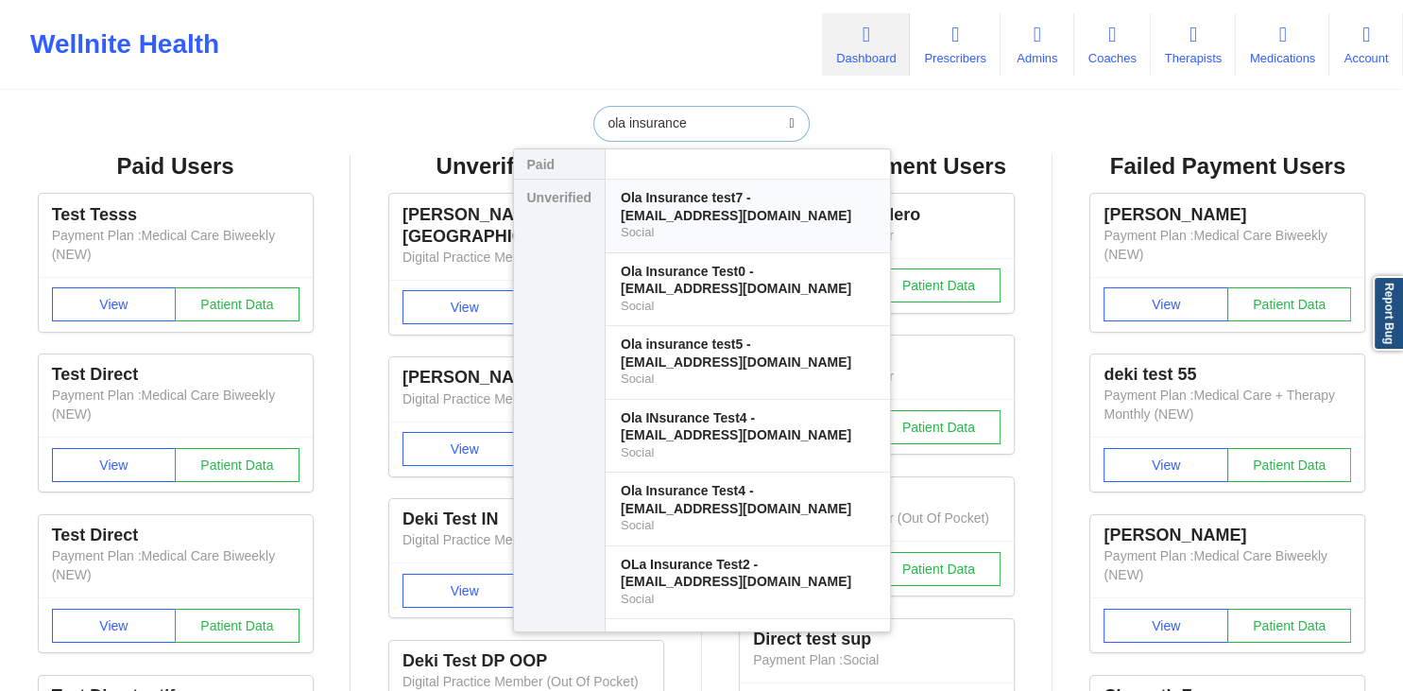
click at [706, 192] on div "Ola Insurance test7 - olainsurancetest7@well.co" at bounding box center [748, 206] width 254 height 35
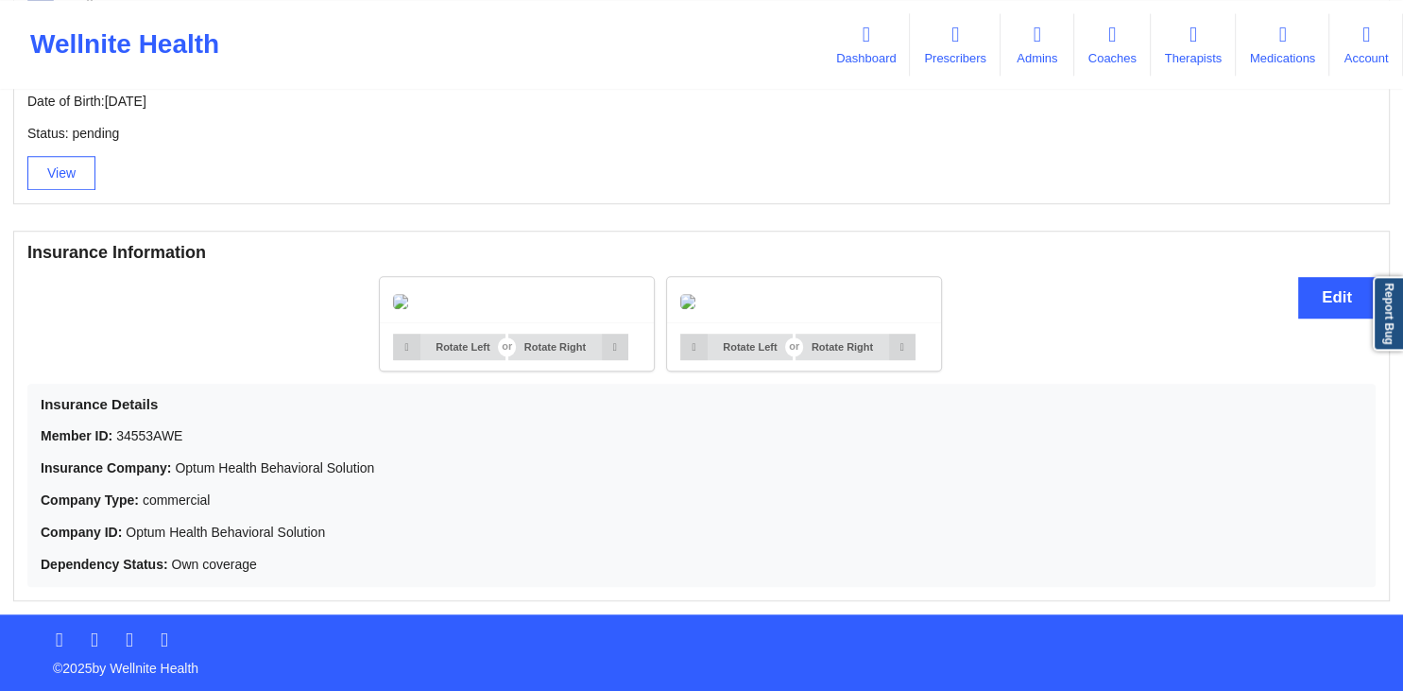
scroll to position [1301, 0]
click at [1321, 277] on button "Edit" at bounding box center [1337, 297] width 77 height 41
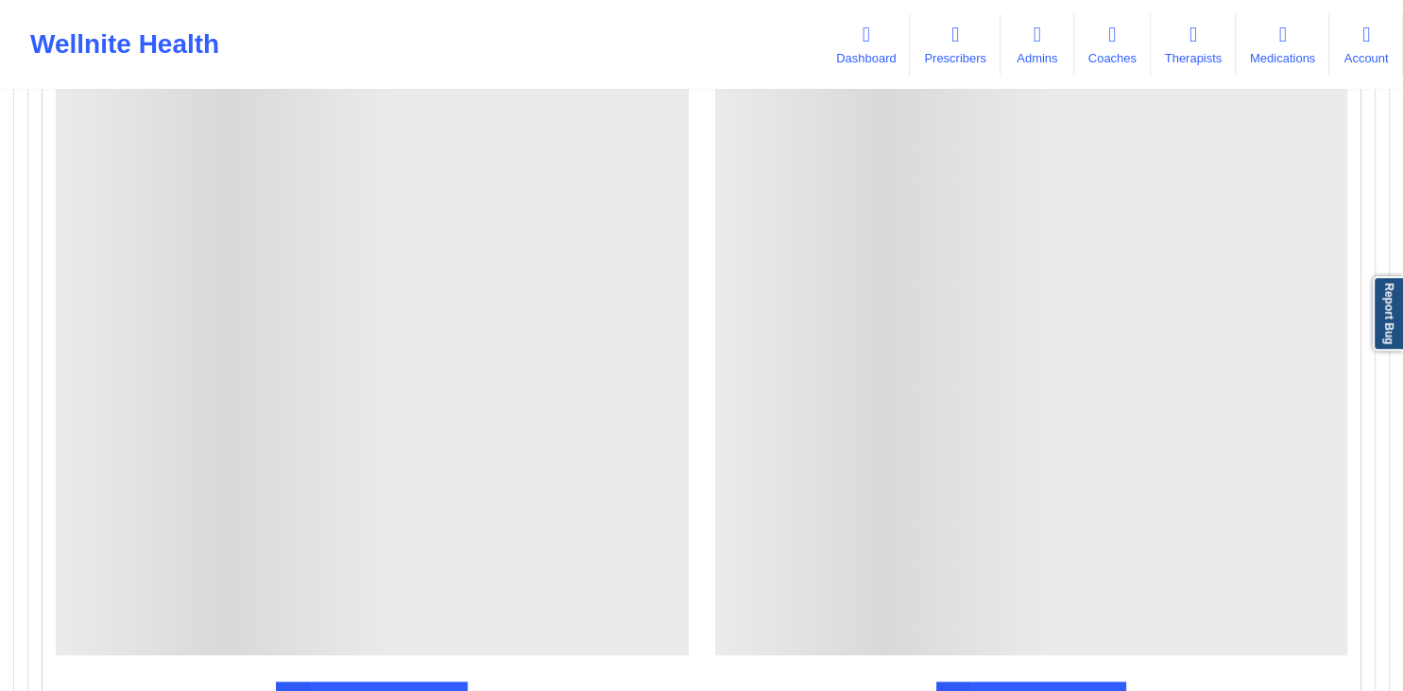
scroll to position [1402, 0]
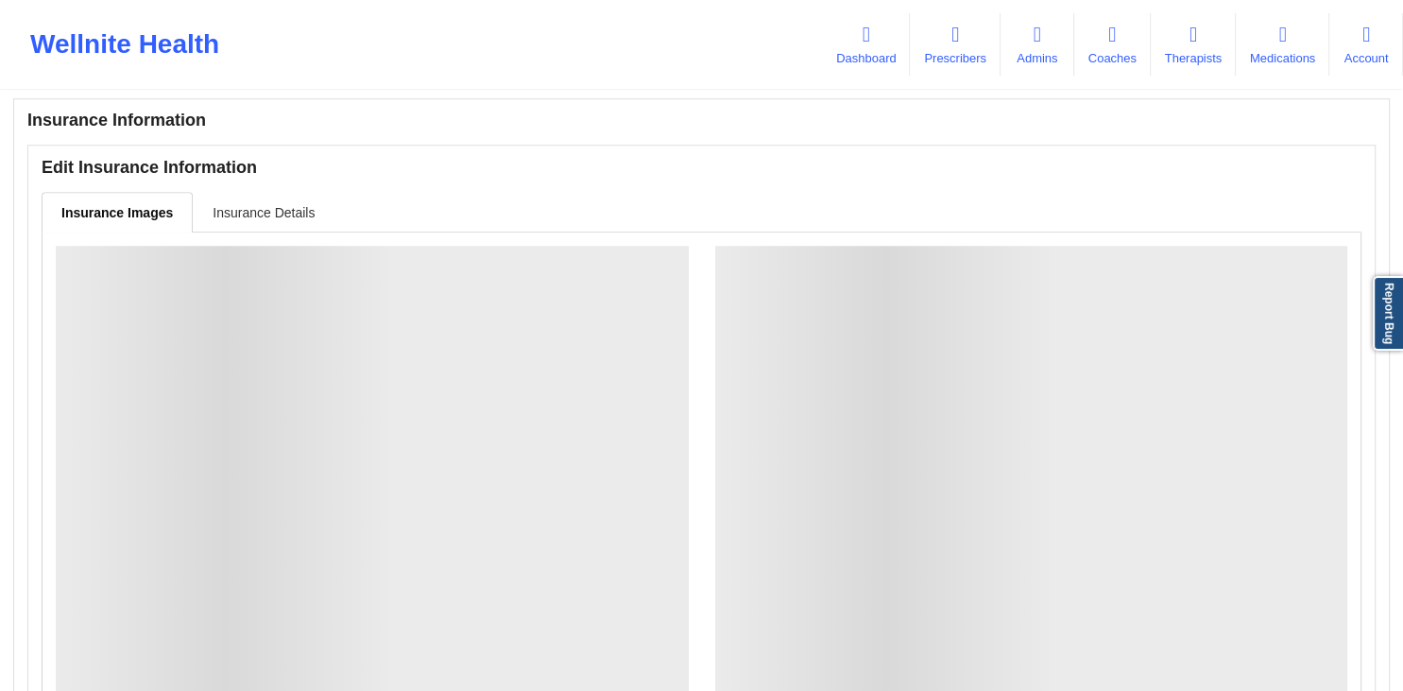
click at [251, 221] on link "Insurance Details" at bounding box center [264, 212] width 142 height 40
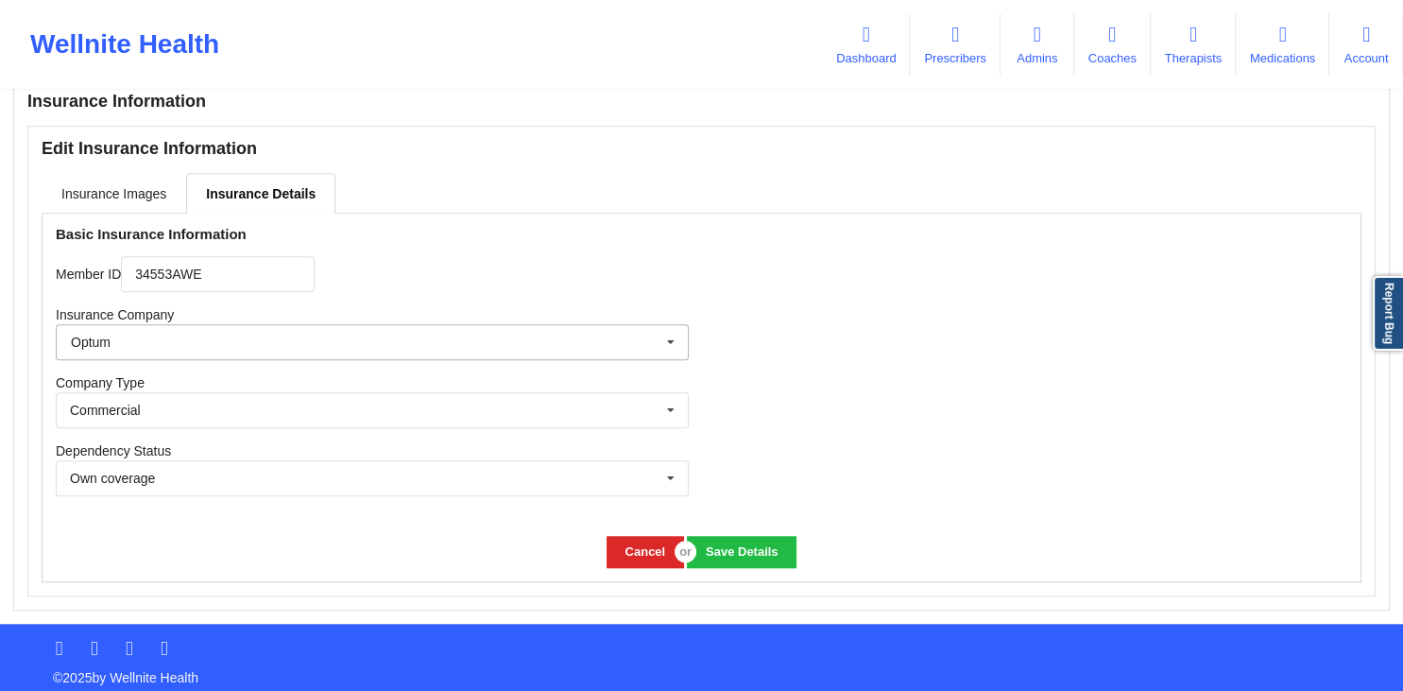
scroll to position [1432, 0]
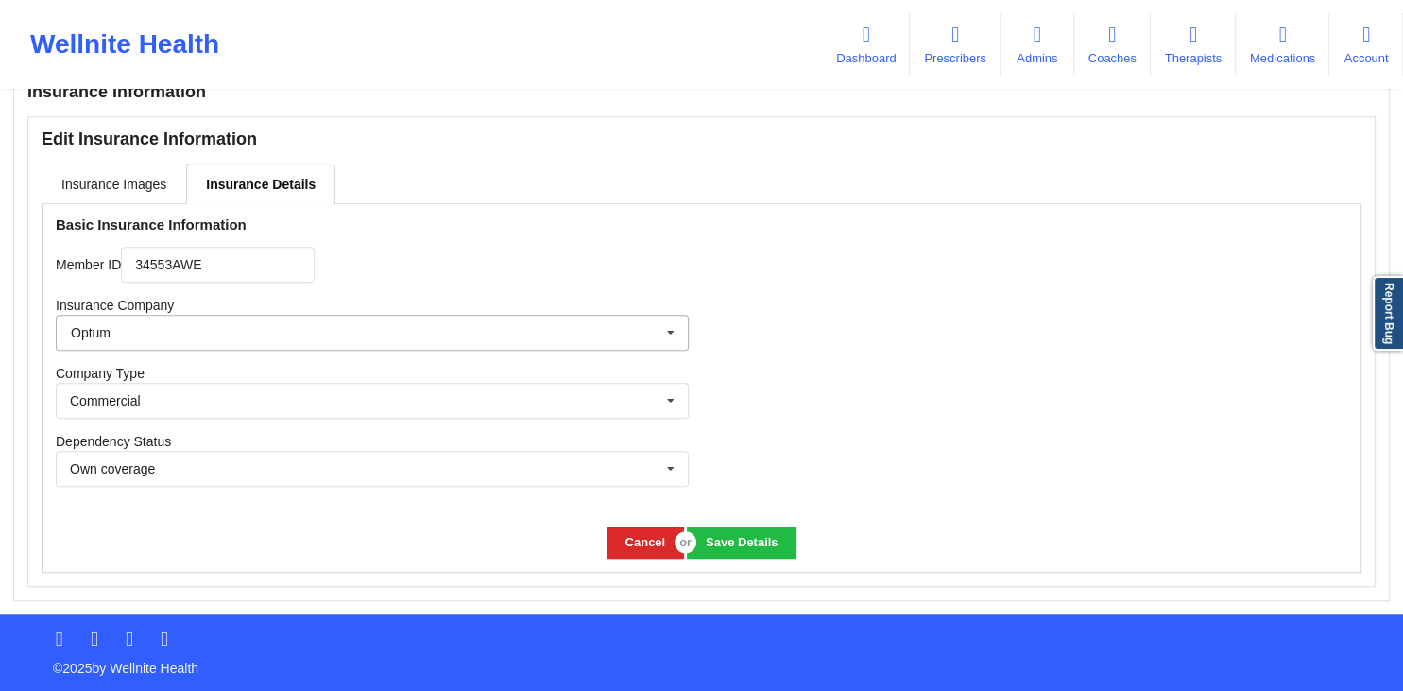
click at [677, 332] on icon at bounding box center [671, 333] width 28 height 35
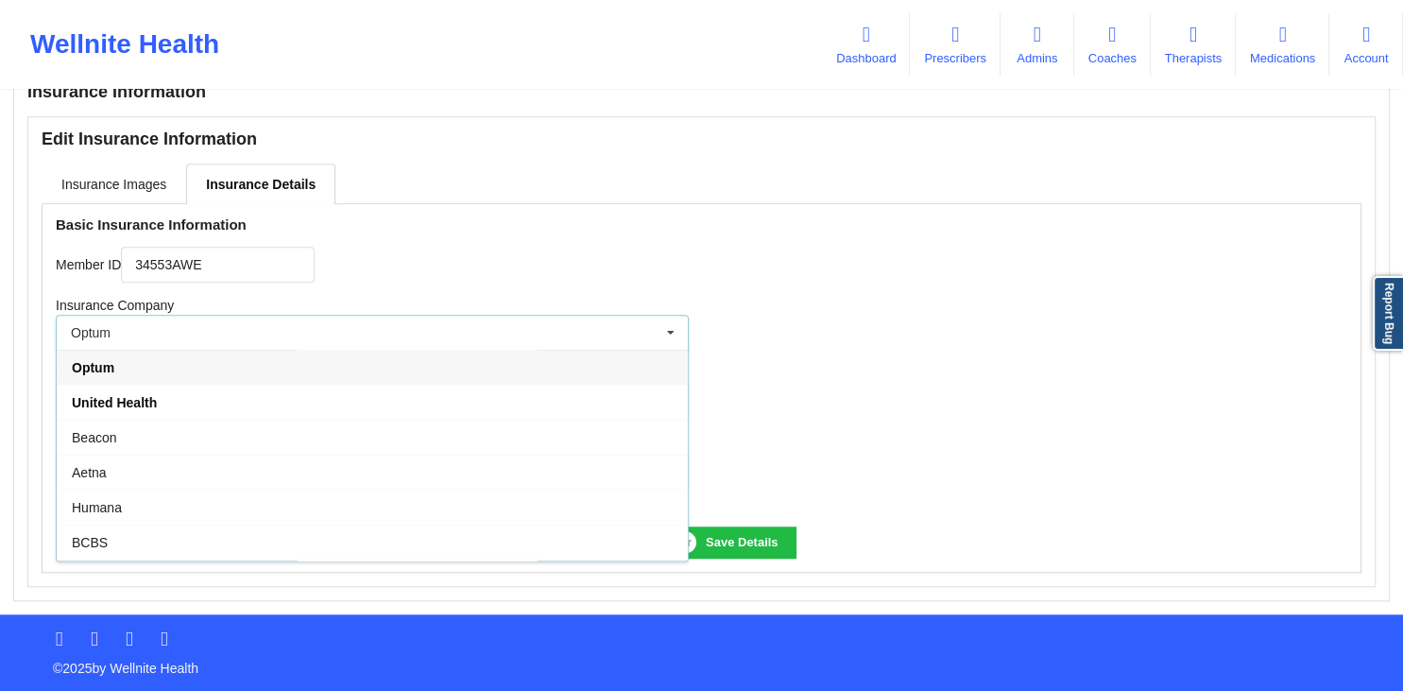
click at [279, 369] on div "Optum" at bounding box center [372, 367] width 631 height 35
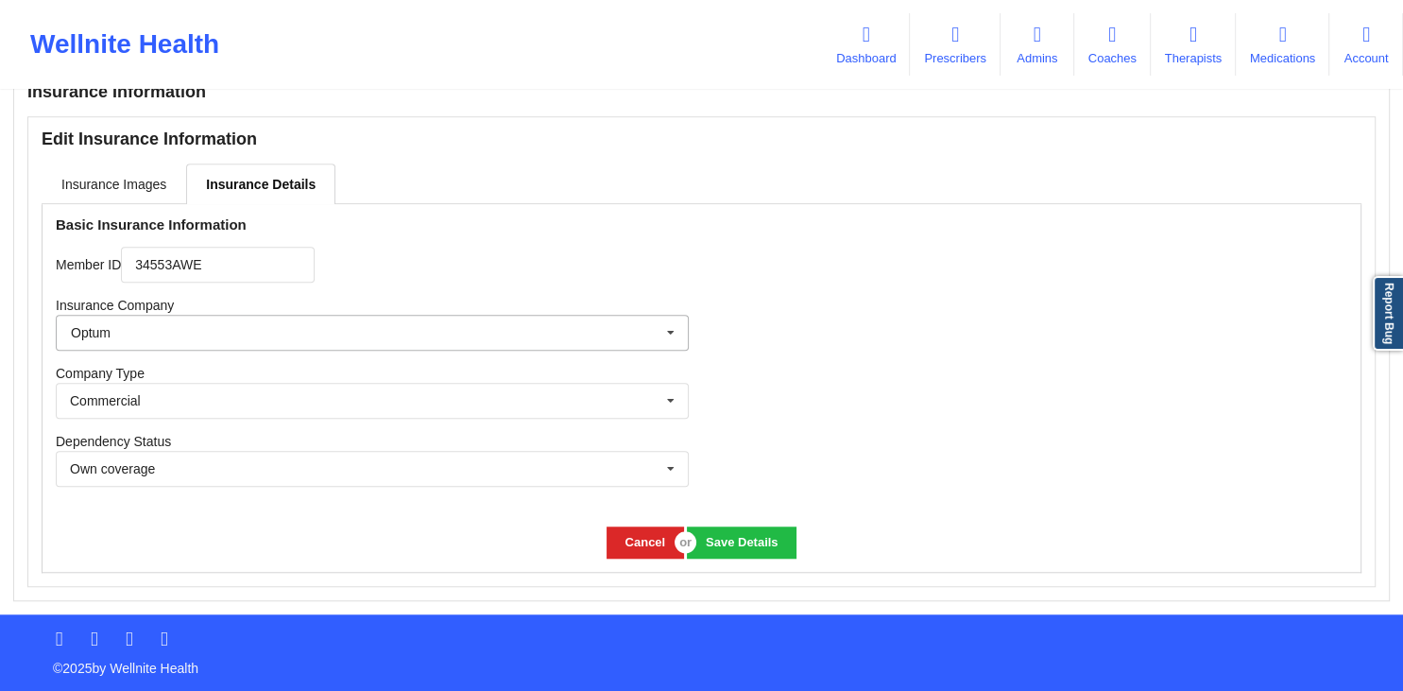
click at [652, 337] on input "text" at bounding box center [373, 333] width 631 height 34
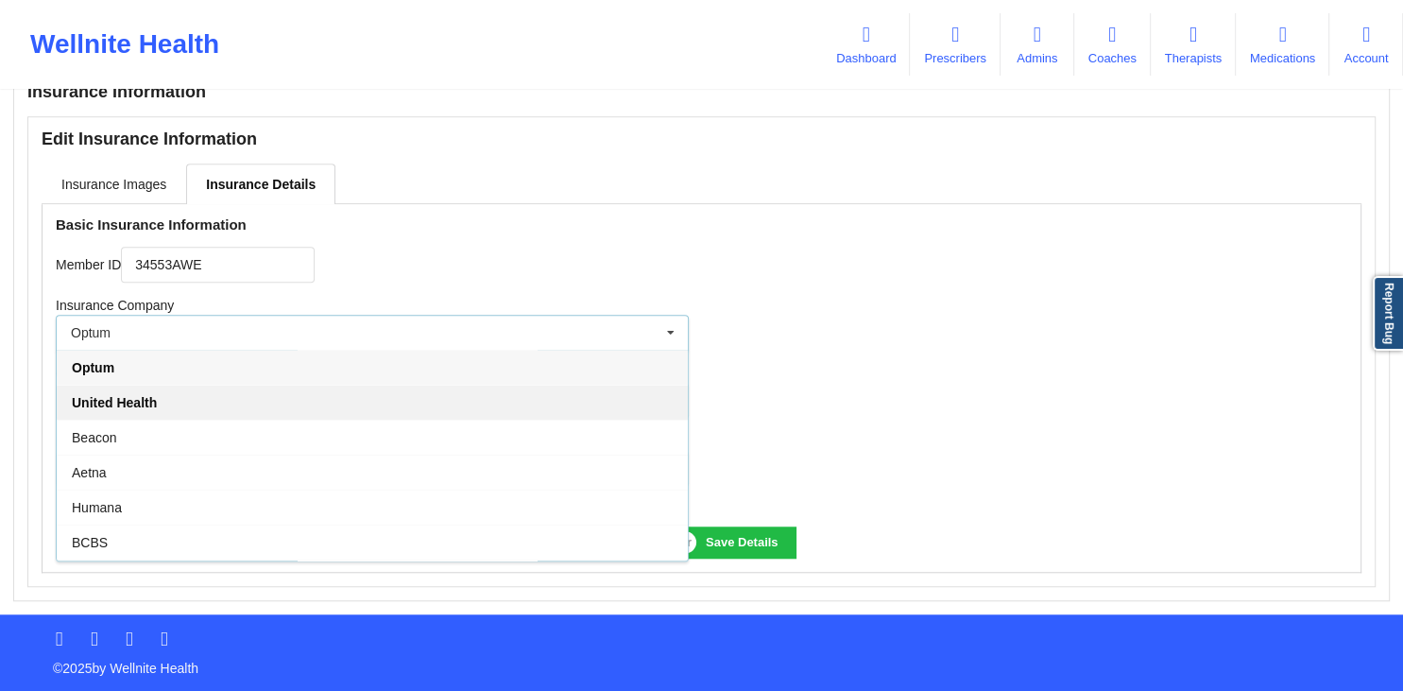
click at [460, 404] on div "United Health" at bounding box center [372, 402] width 631 height 35
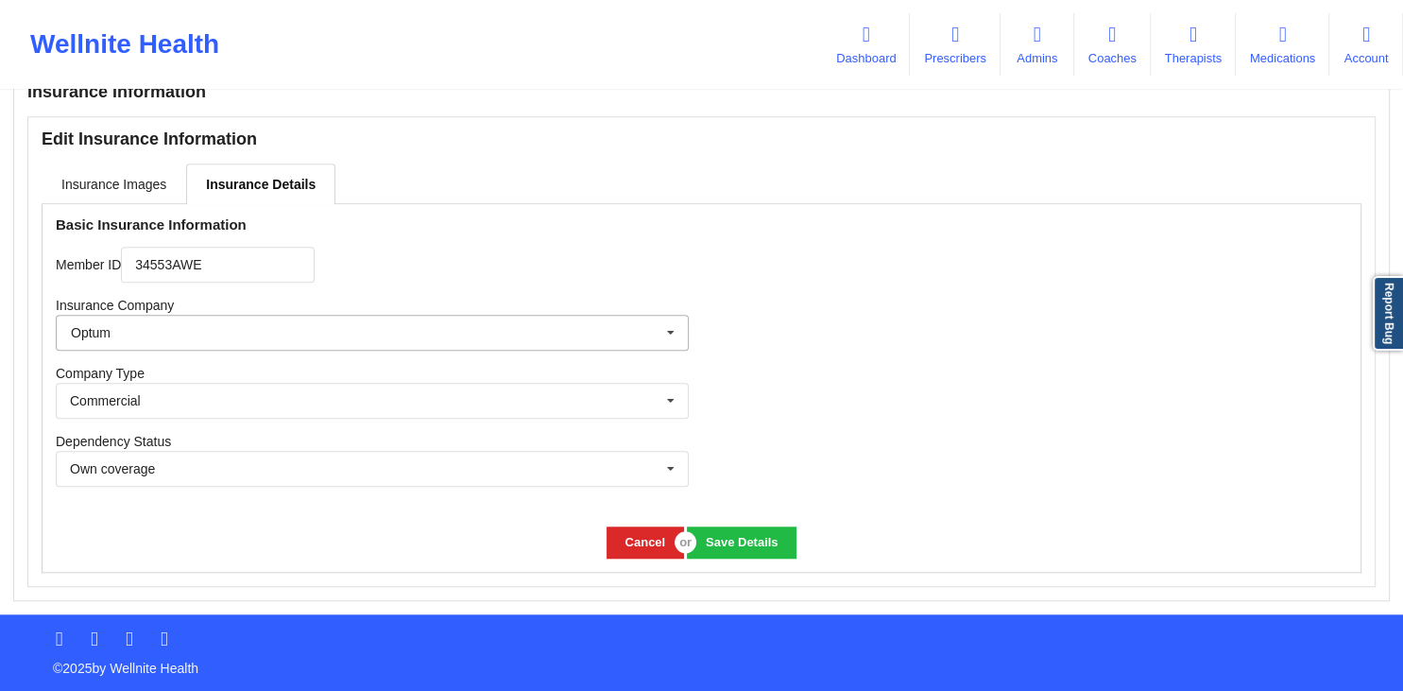
click at [532, 336] on input "text" at bounding box center [373, 333] width 631 height 34
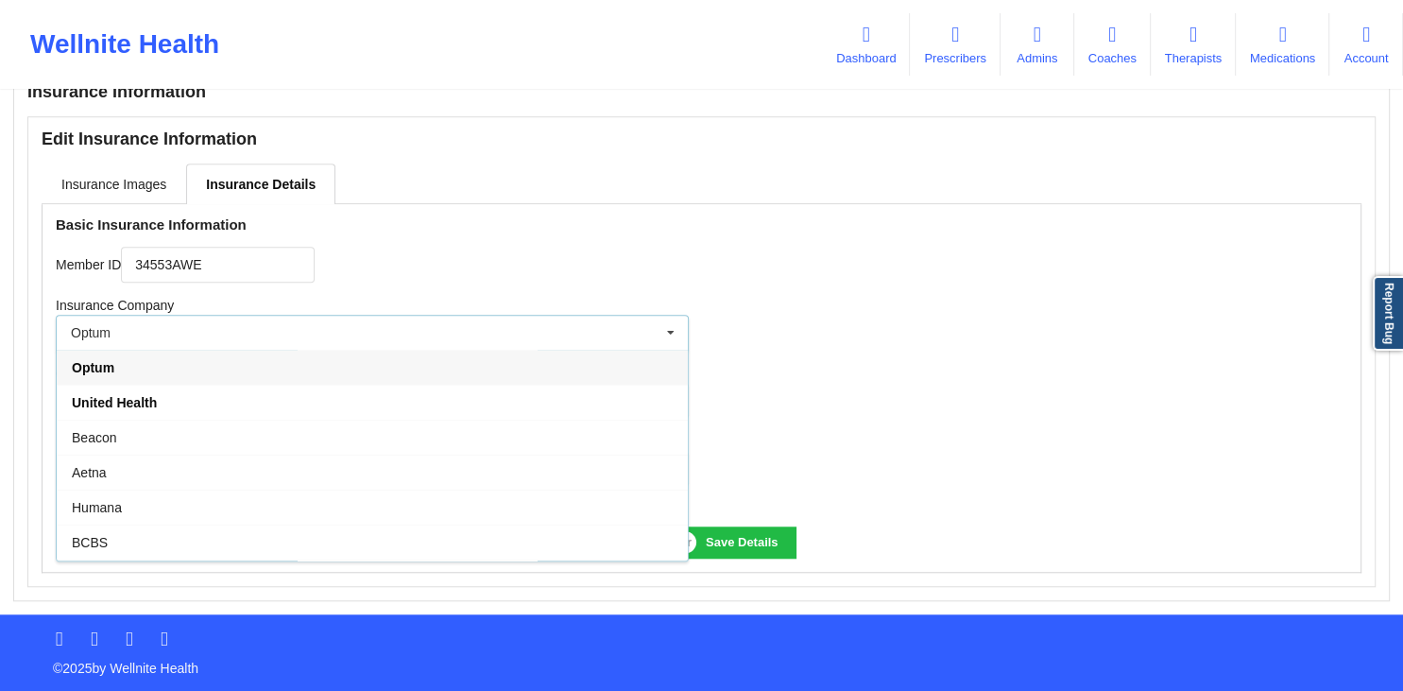
click at [473, 365] on div "Optum" at bounding box center [372, 367] width 631 height 35
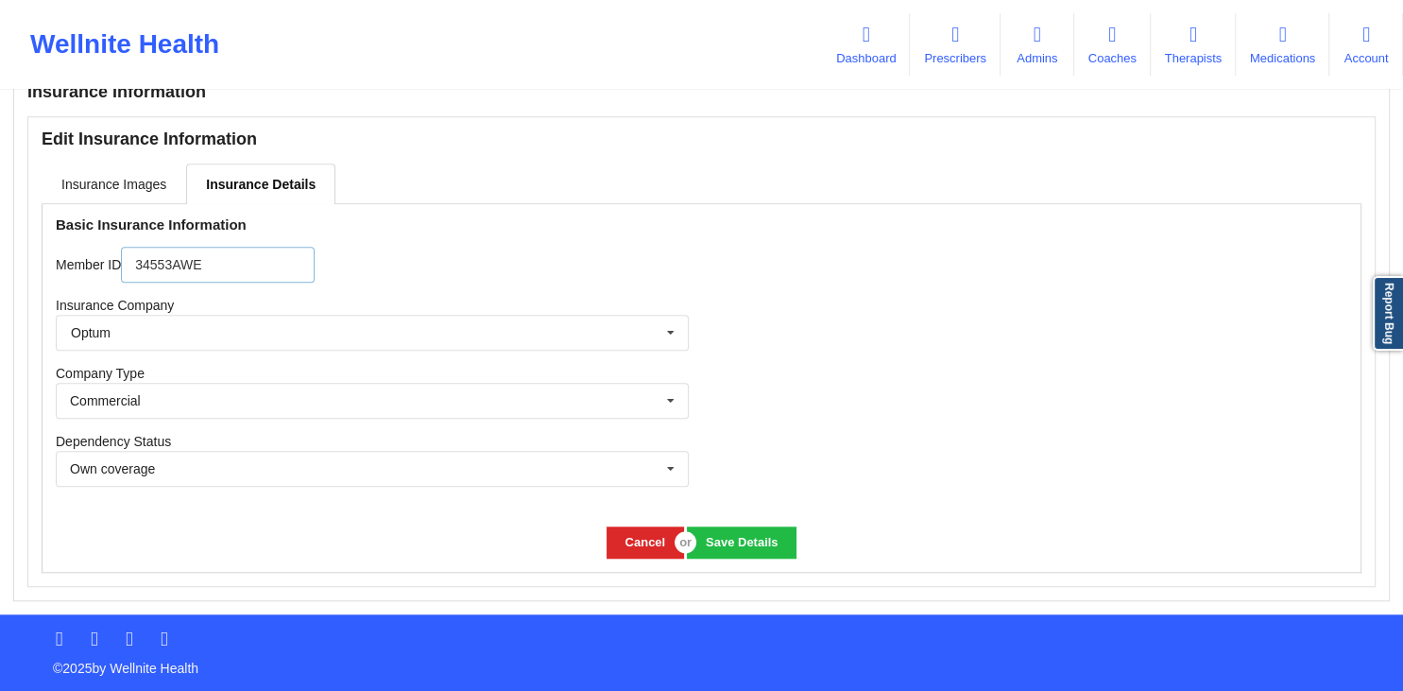
click at [255, 268] on input "34553AWE" at bounding box center [218, 265] width 194 height 36
type input "34553AWEG"
click at [732, 539] on button "Save Details" at bounding box center [741, 541] width 109 height 31
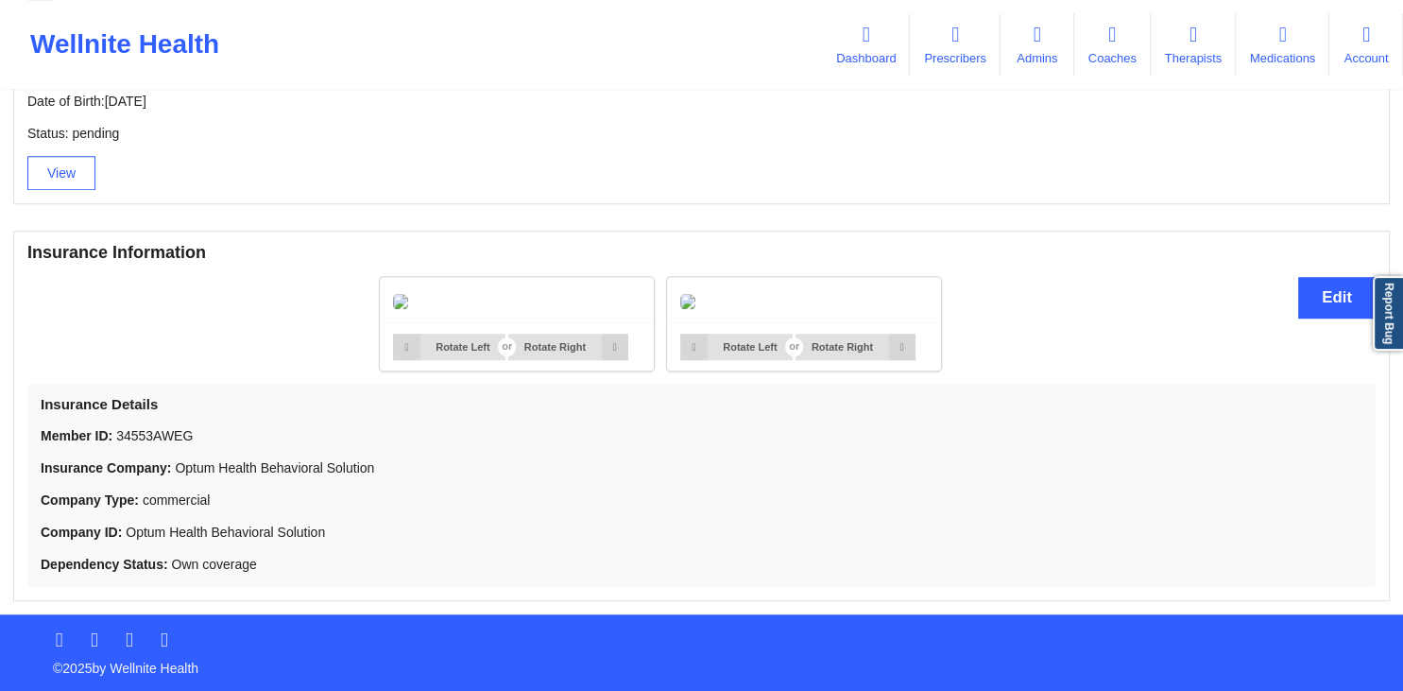
scroll to position [802, 0]
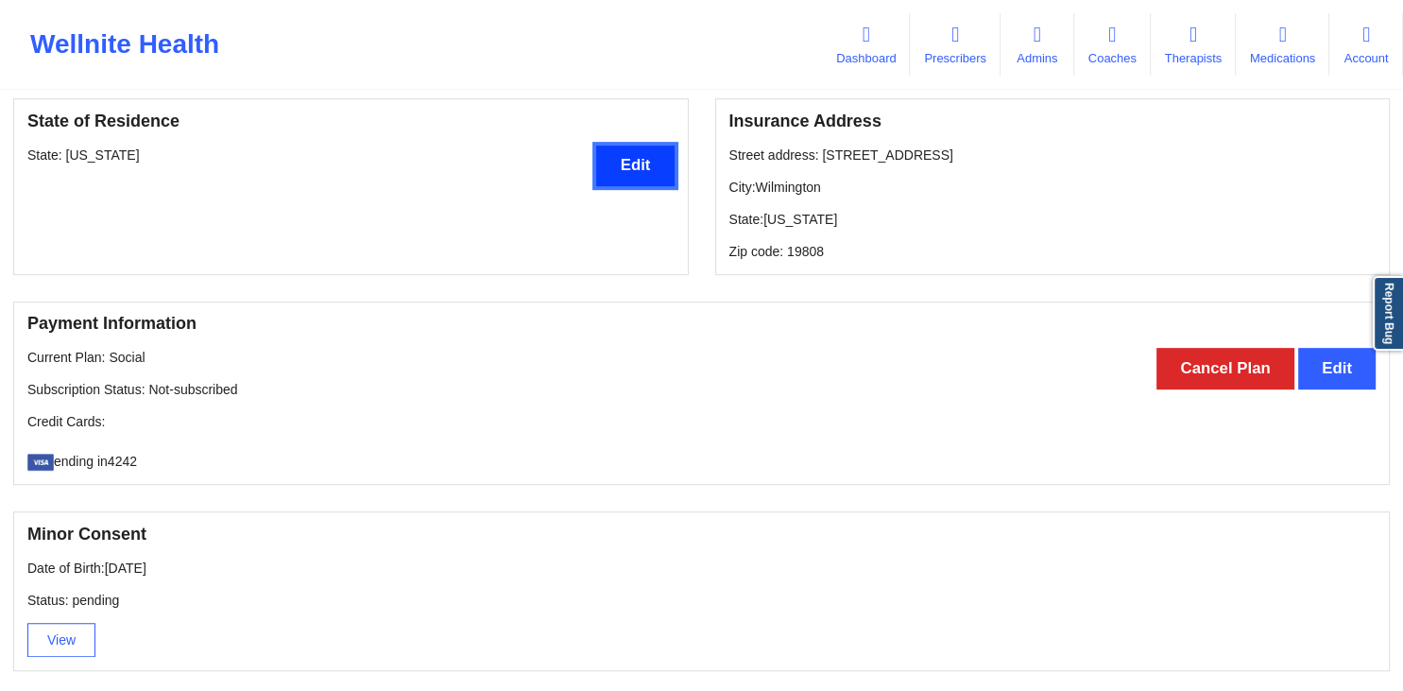
click at [630, 185] on button "Edit" at bounding box center [634, 166] width 77 height 41
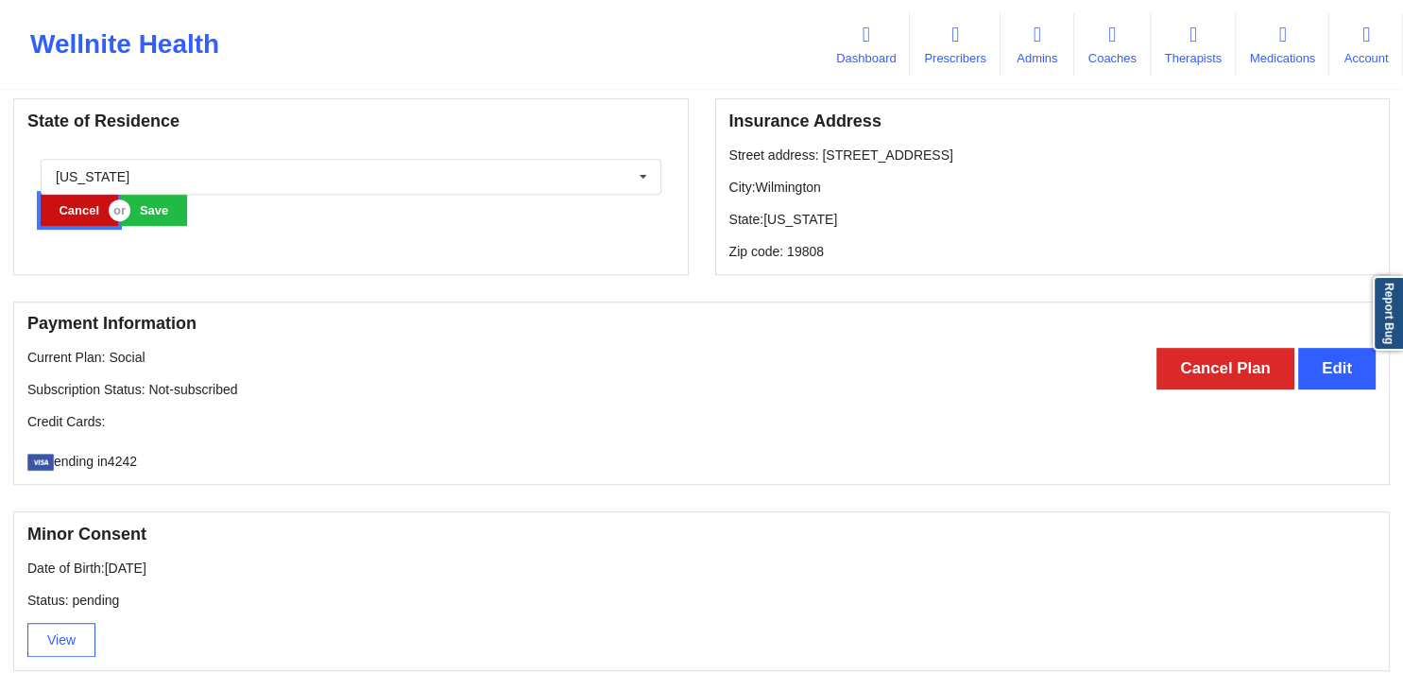
click at [78, 220] on button "Cancel" at bounding box center [79, 210] width 77 height 31
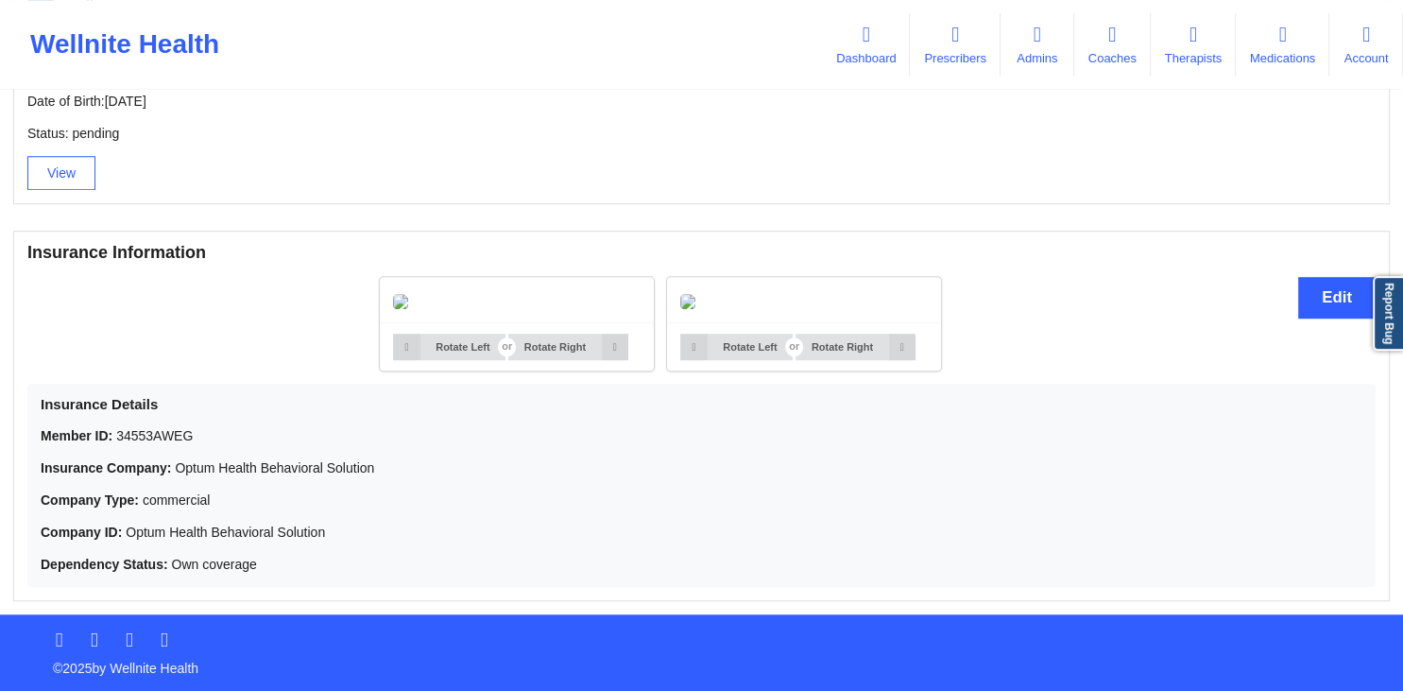
scroll to position [1501, 0]
